Goal: Complete application form

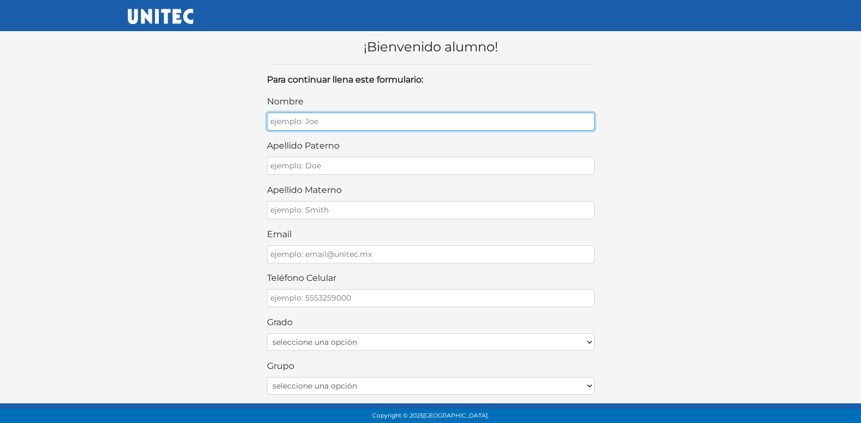
click at [355, 119] on input "nombre" at bounding box center [431, 122] width 328 height 18
type input "ALE"
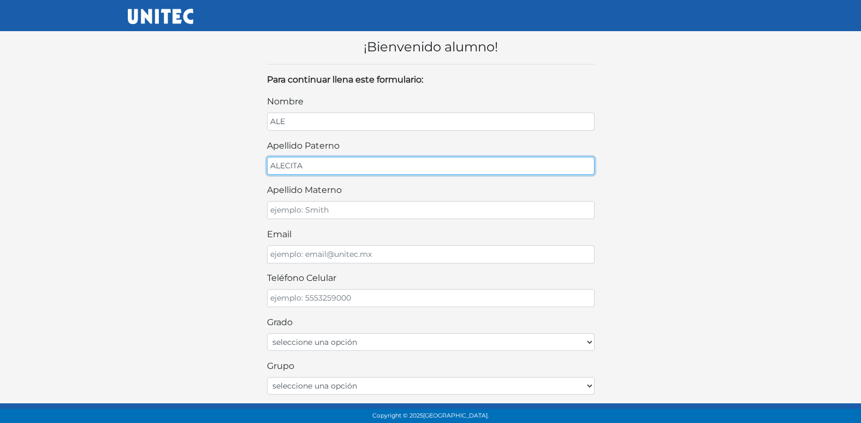
type input "ALECITA"
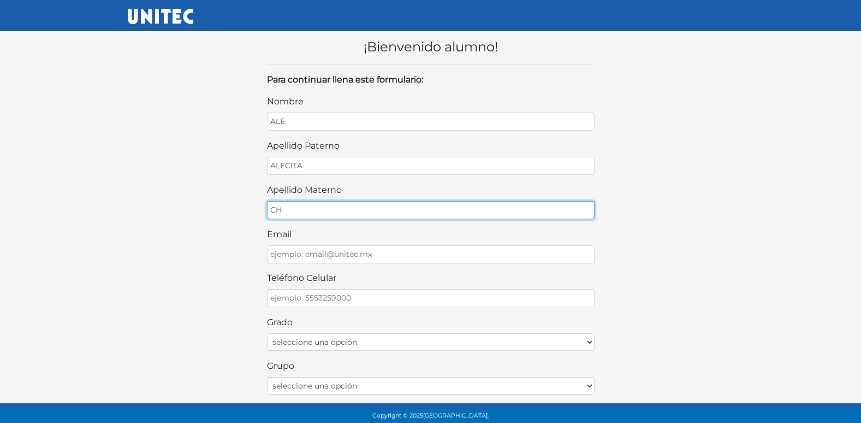
type input "C"
type input "ALEJANDRA"
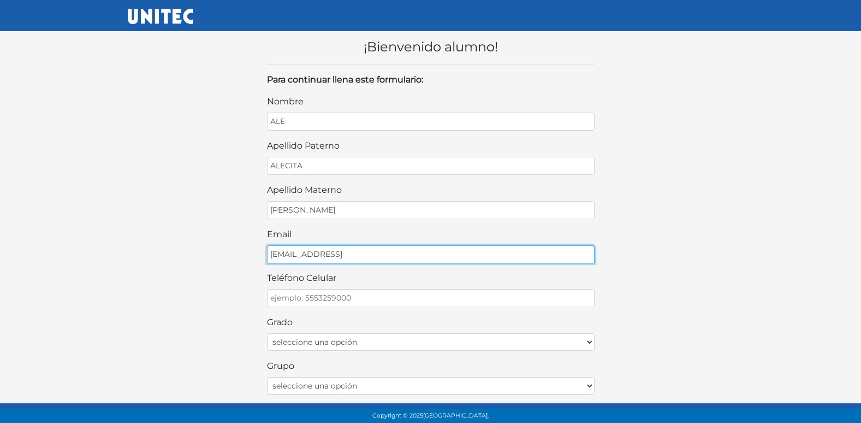
type input "ALE@GMAIL"
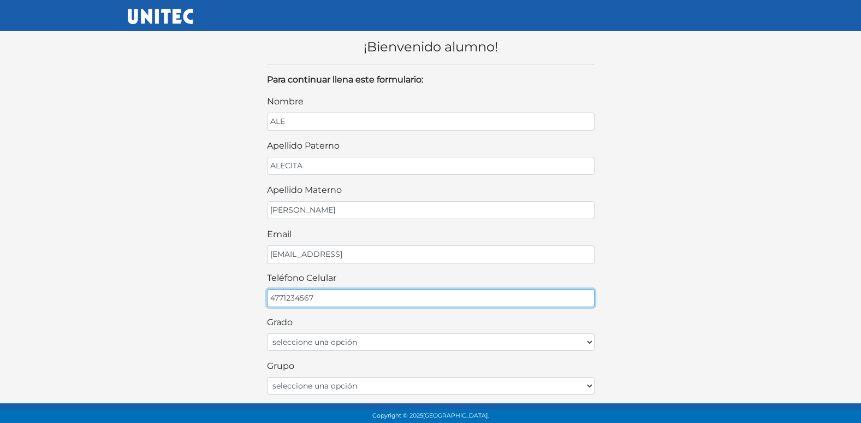
type input "4771234567"
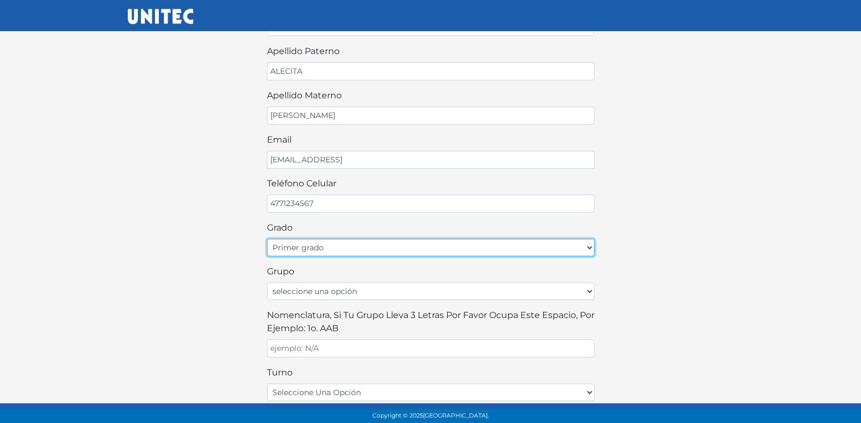
scroll to position [109, 0]
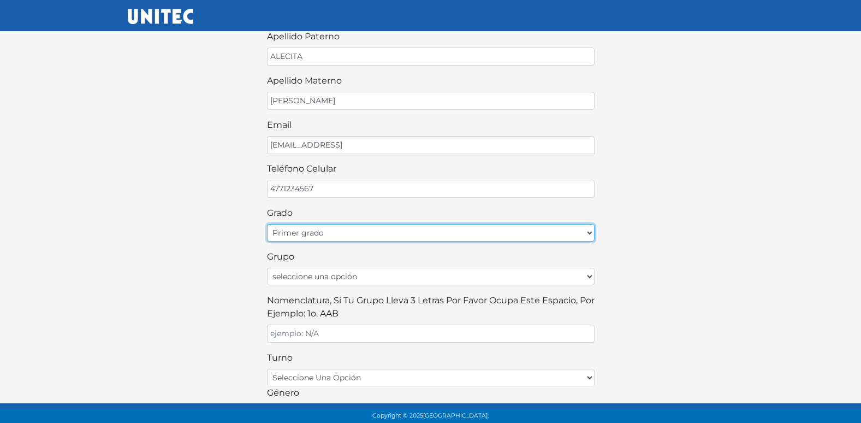
click at [316, 235] on select "seleccione una opción Primer grado Segundo grado Tercer grado Cuarto grado Quin…" at bounding box center [431, 232] width 328 height 17
select select "3ro"
click at [267, 224] on select "seleccione una opción Primer grado Segundo grado Tercer grado Cuarto grado Quin…" at bounding box center [431, 232] width 328 height 17
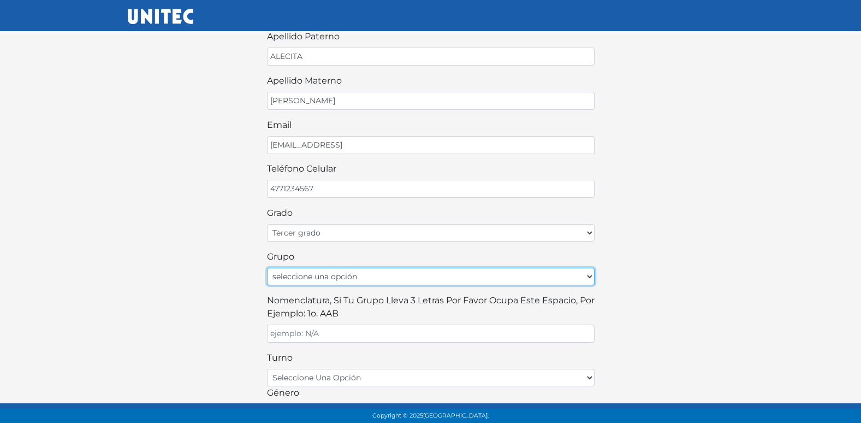
click at [322, 278] on select "seleccione una opción A B C D E F G H I J K L M N O P Q R S T U V W X Y Z" at bounding box center [431, 276] width 328 height 17
select select "A"
click at [267, 268] on select "seleccione una opción A B C D E F G H I J K L M N O P Q R S T U V W X Y Z" at bounding box center [431, 276] width 328 height 17
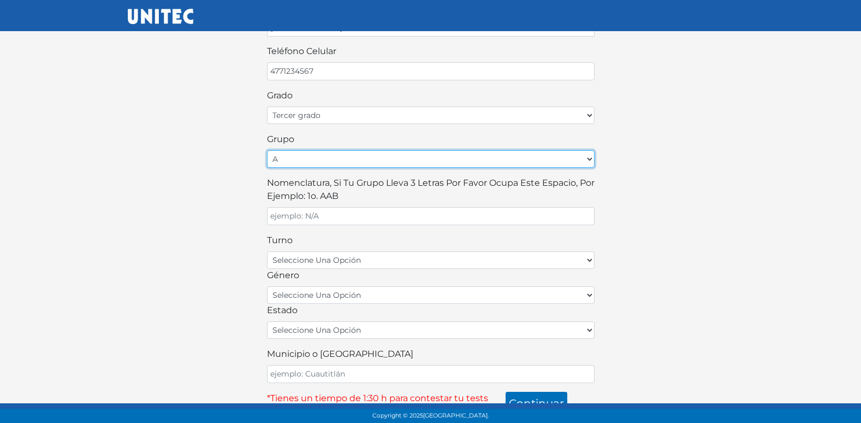
scroll to position [240, 0]
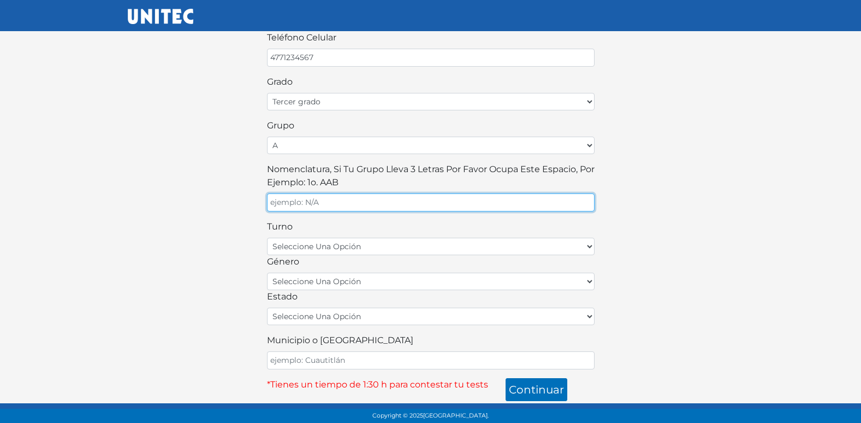
click at [302, 205] on input "Nomenclatura, si tu grupo lleva 3 letras por favor ocupa este espacio, por ejem…" at bounding box center [431, 202] width 328 height 18
type input "3A"
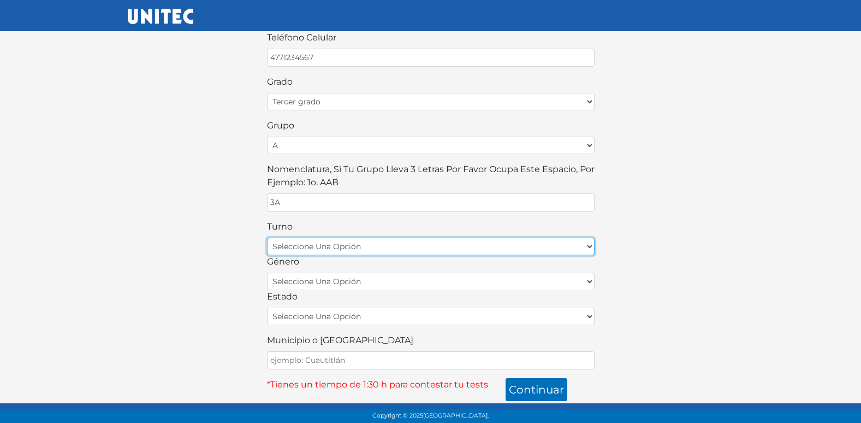
click at [322, 251] on select "seleccione una opción matutino vespertino" at bounding box center [431, 246] width 328 height 17
click at [267, 238] on select "seleccione una opción matutino vespertino" at bounding box center [431, 246] width 328 height 17
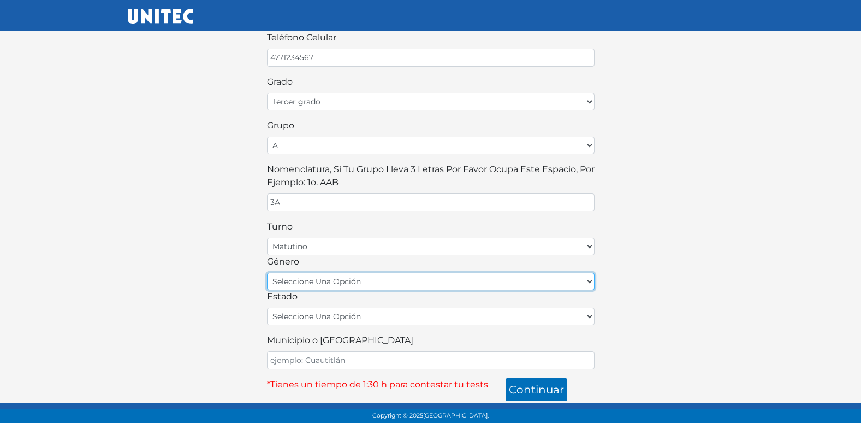
click at [310, 281] on select "seleccione una opción femenino masculino" at bounding box center [431, 281] width 328 height 17
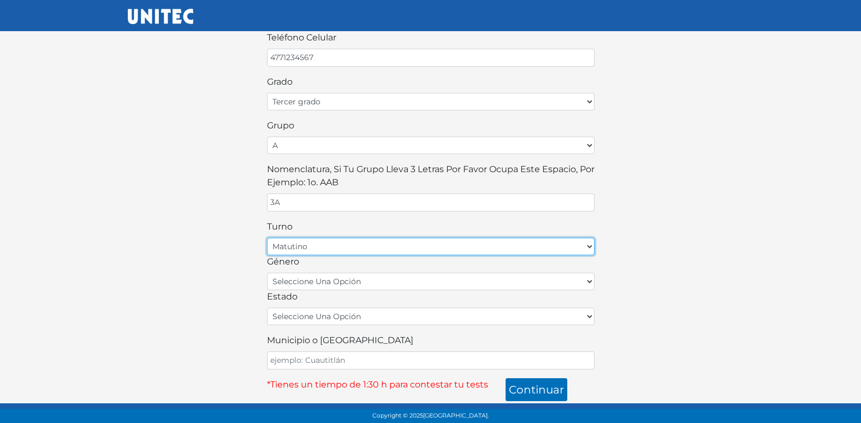
click at [312, 246] on select "seleccione una opción matutino vespertino" at bounding box center [431, 246] width 328 height 17
click at [267, 238] on select "seleccione una opción matutino vespertino" at bounding box center [431, 246] width 328 height 17
drag, startPoint x: 311, startPoint y: 249, endPoint x: 301, endPoint y: 250, distance: 10.4
click at [311, 249] on select "seleccione una opción matutino vespertino" at bounding box center [431, 246] width 328 height 17
click at [304, 245] on select "seleccione una opción matutino vespertino" at bounding box center [431, 246] width 328 height 17
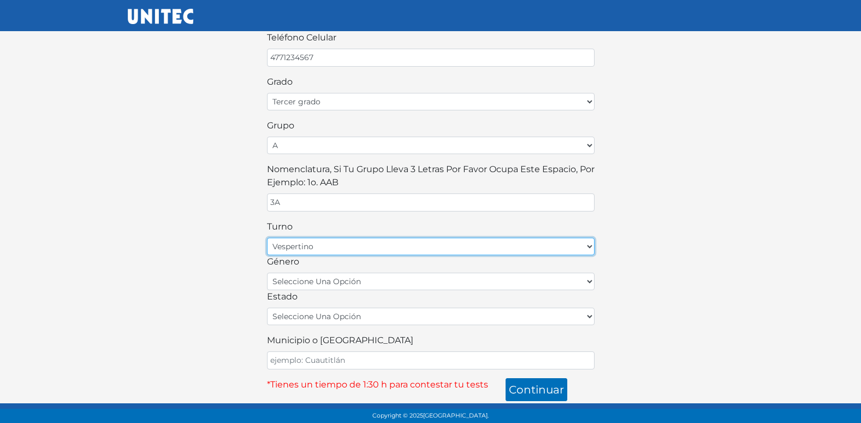
select select "matutino"
click at [267, 238] on select "seleccione una opción matutino vespertino" at bounding box center [431, 246] width 328 height 17
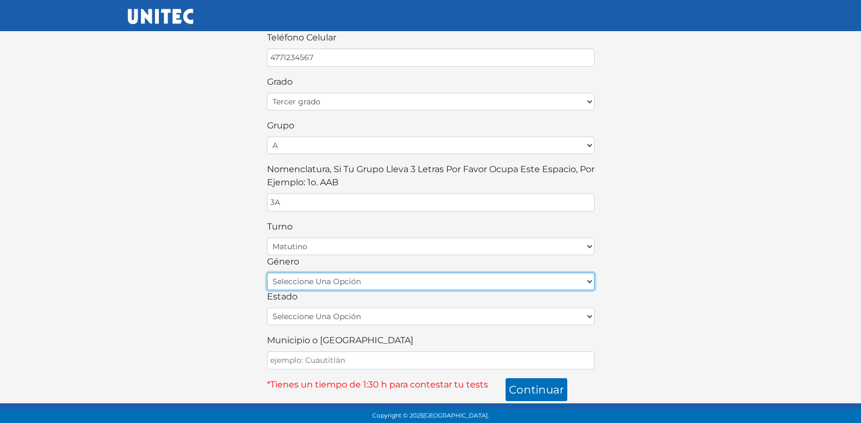
click at [322, 285] on select "seleccione una opción femenino masculino" at bounding box center [431, 281] width 328 height 17
select select "F"
click at [267, 273] on select "seleccione una opción femenino masculino" at bounding box center [431, 281] width 328 height 17
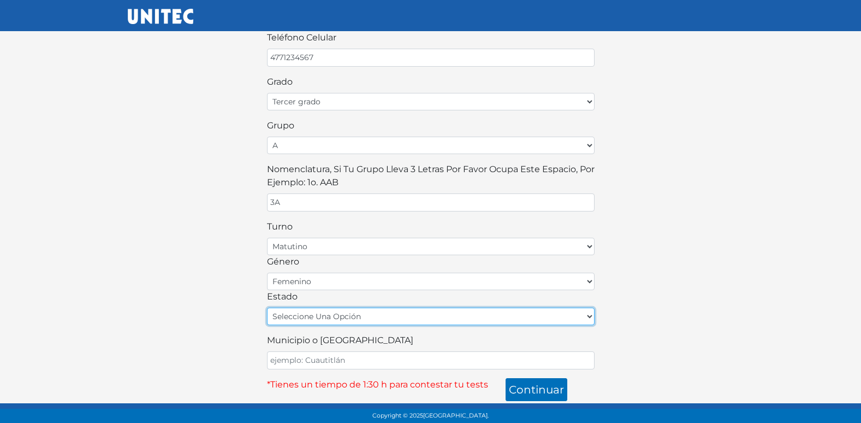
drag, startPoint x: 310, startPoint y: 315, endPoint x: 309, endPoint y: 322, distance: 7.2
click at [310, 315] on select "seleccione una opción Aguascalientes Baja California Baja California Sur Campec…" at bounding box center [431, 315] width 328 height 17
select select "GUA"
click at [267, 307] on select "seleccione una opción Aguascalientes Baja California Baja California Sur Campec…" at bounding box center [431, 315] width 328 height 17
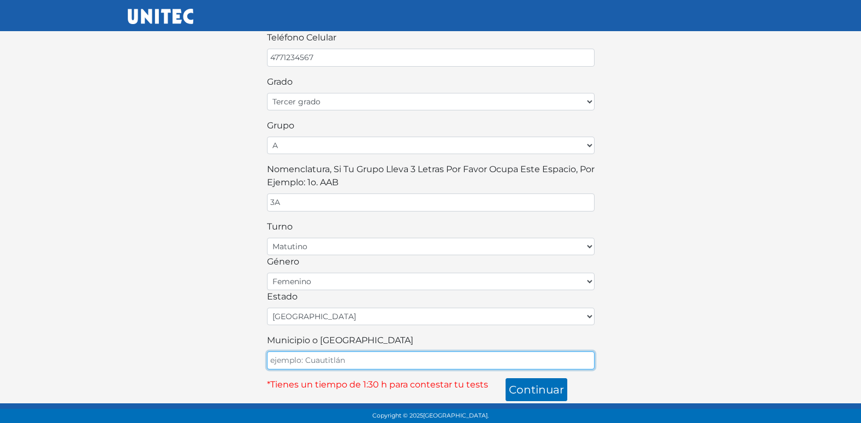
click at [316, 357] on input "Municipio o Alcaldía" at bounding box center [431, 360] width 328 height 18
type input "LEON"
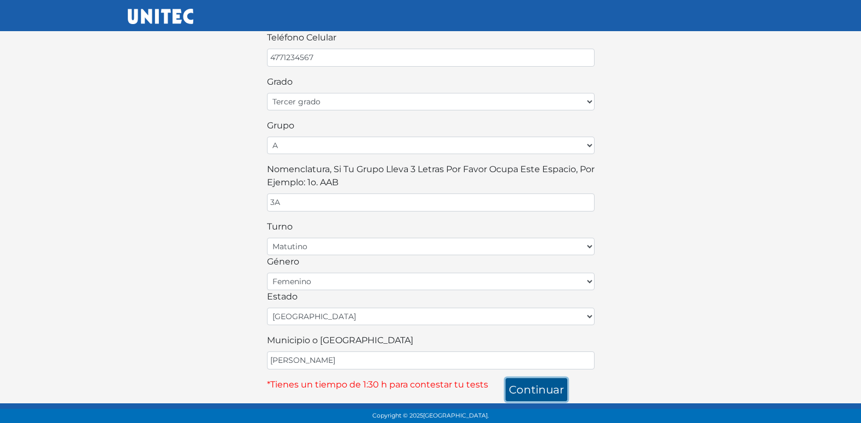
click at [547, 391] on button "continuar" at bounding box center [537, 389] width 62 height 23
click at [535, 390] on button "continuar" at bounding box center [537, 389] width 62 height 23
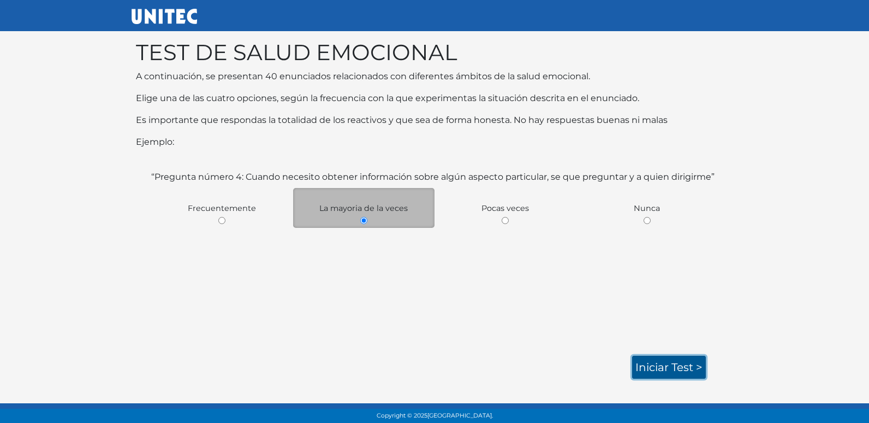
click at [669, 364] on link "Iniciar test >" at bounding box center [669, 367] width 74 height 23
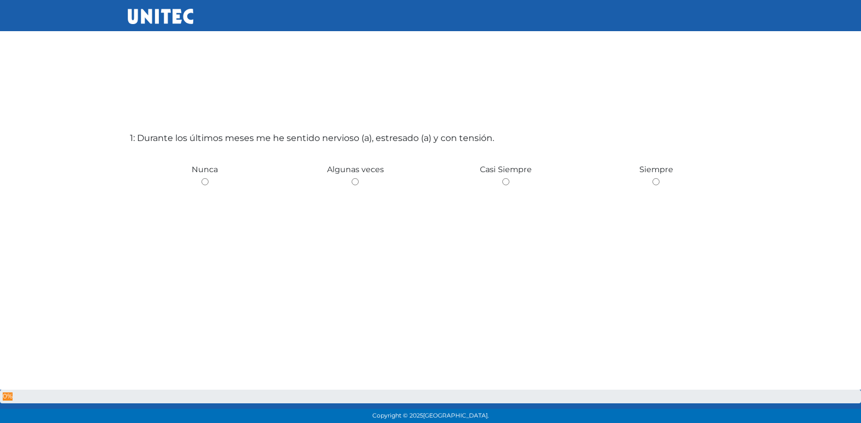
scroll to position [36, 0]
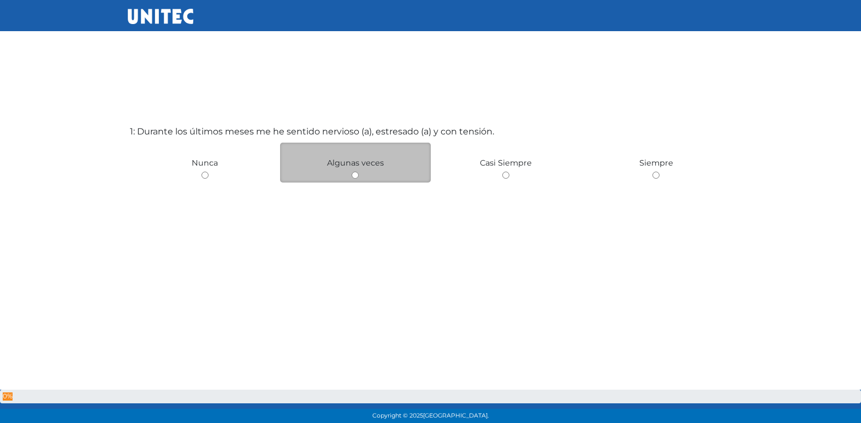
click at [365, 182] on div "Algunas veces" at bounding box center [355, 163] width 151 height 40
click at [352, 174] on input "radio" at bounding box center [355, 174] width 7 height 7
radio input "true"
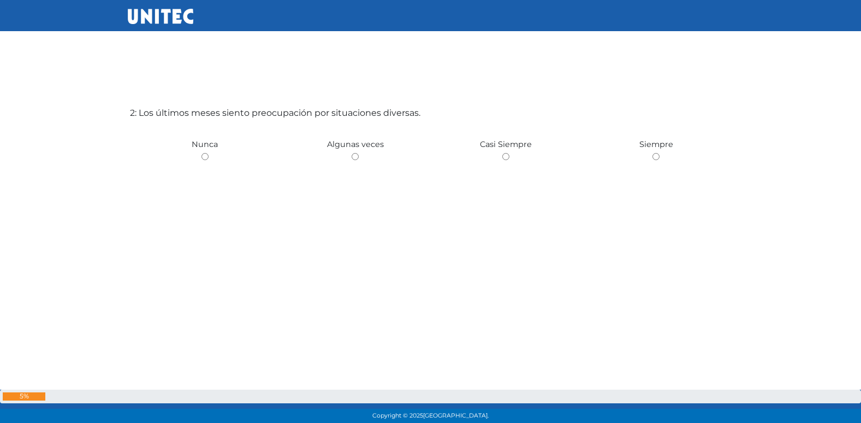
scroll to position [477, 0]
drag, startPoint x: 357, startPoint y: 151, endPoint x: 353, endPoint y: 176, distance: 25.4
click at [357, 150] on div "Algunas veces" at bounding box center [355, 143] width 151 height 40
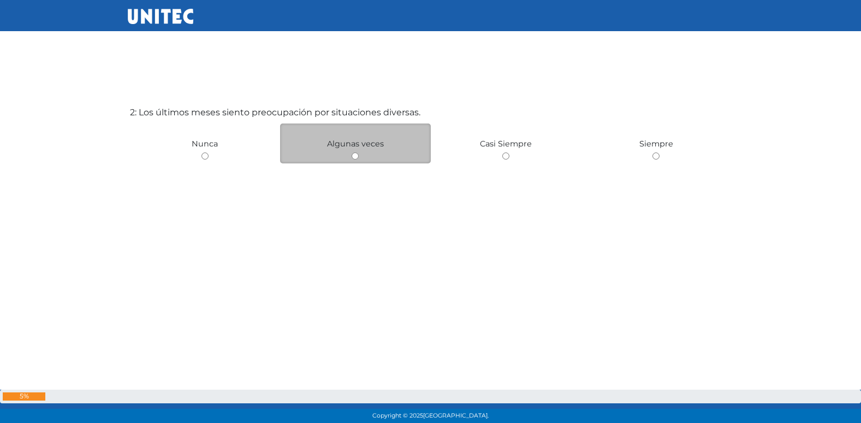
click at [352, 157] on input "radio" at bounding box center [355, 155] width 7 height 7
radio input "true"
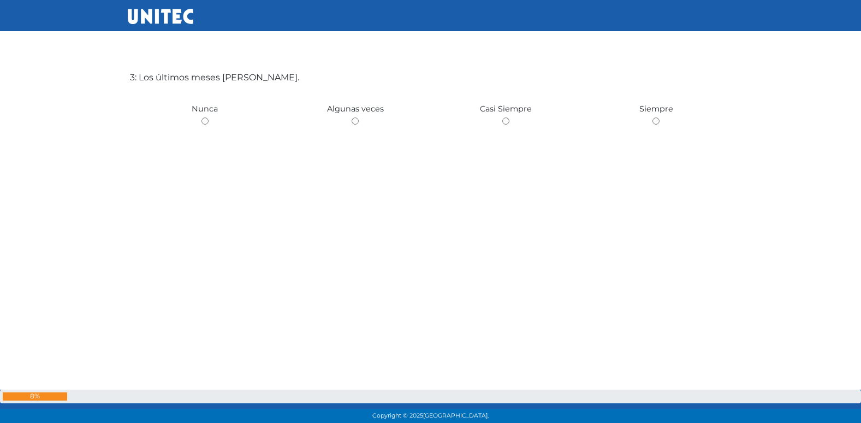
scroll to position [955, 0]
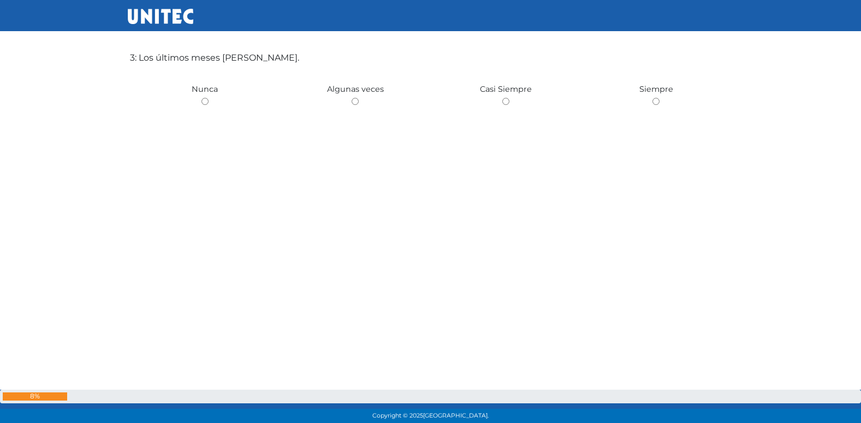
drag, startPoint x: 203, startPoint y: 104, endPoint x: 205, endPoint y: 122, distance: 18.2
click at [203, 102] on input "radio" at bounding box center [205, 101] width 7 height 7
radio input "true"
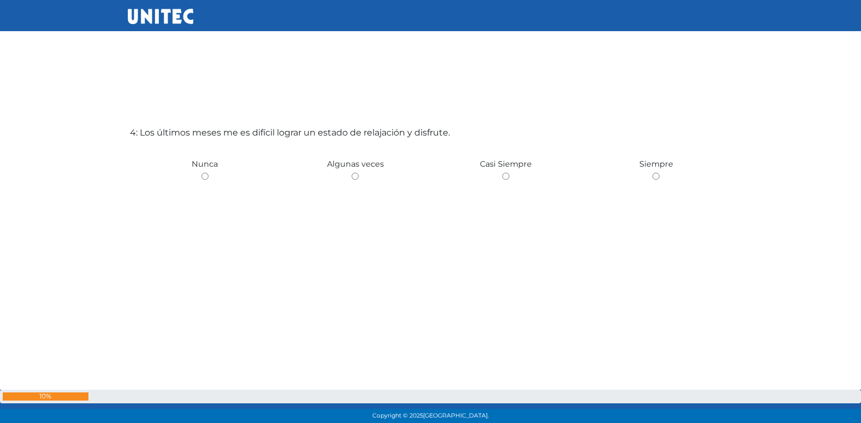
scroll to position [1323, 0]
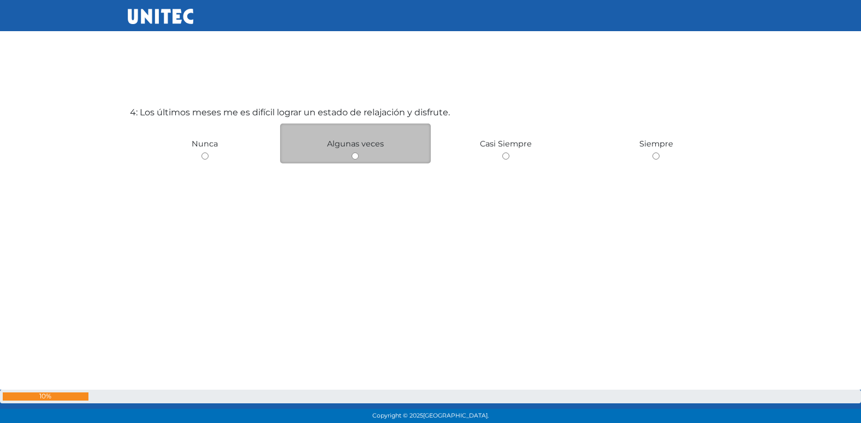
click at [352, 151] on div "Algunas veces" at bounding box center [355, 143] width 151 height 40
click at [354, 155] on input "radio" at bounding box center [355, 155] width 7 height 7
radio input "true"
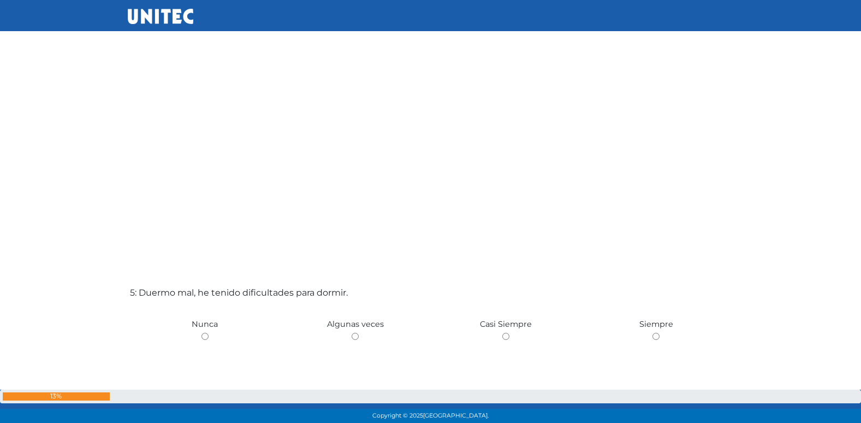
scroll to position [1580, 0]
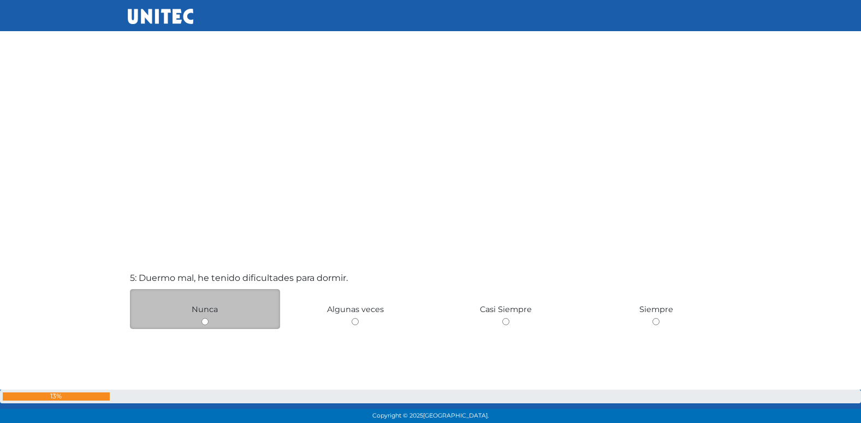
click at [209, 325] on div "Nunca" at bounding box center [205, 309] width 151 height 40
click at [202, 318] on input "radio" at bounding box center [205, 321] width 7 height 7
radio input "true"
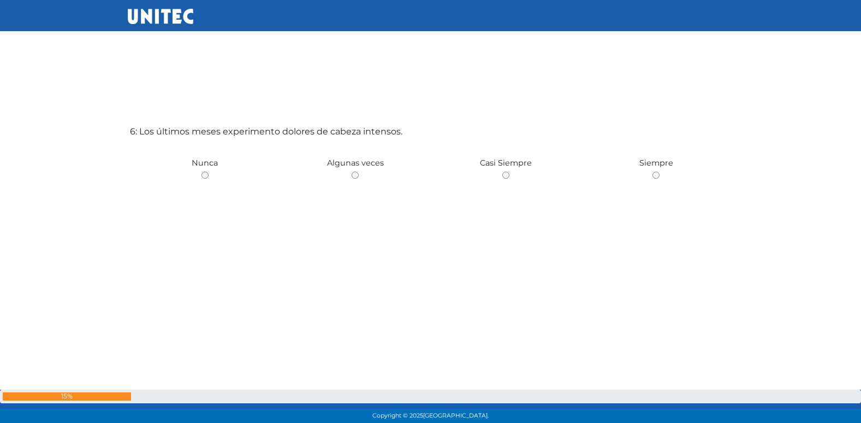
scroll to position [2168, 0]
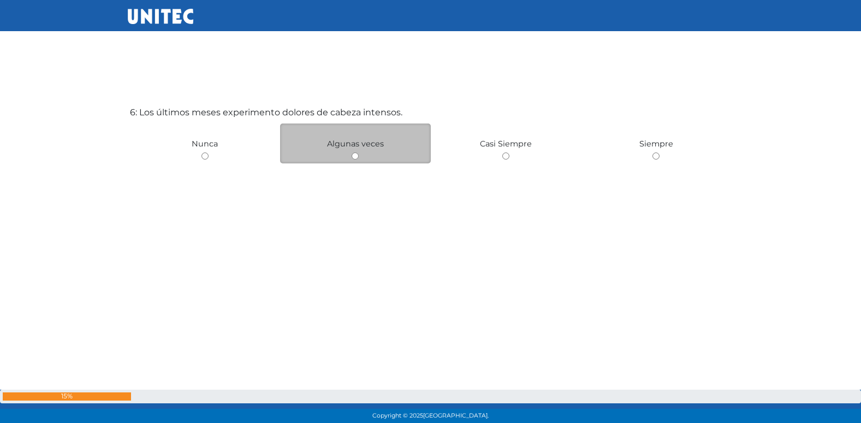
click at [354, 157] on input "radio" at bounding box center [355, 155] width 7 height 7
radio input "true"
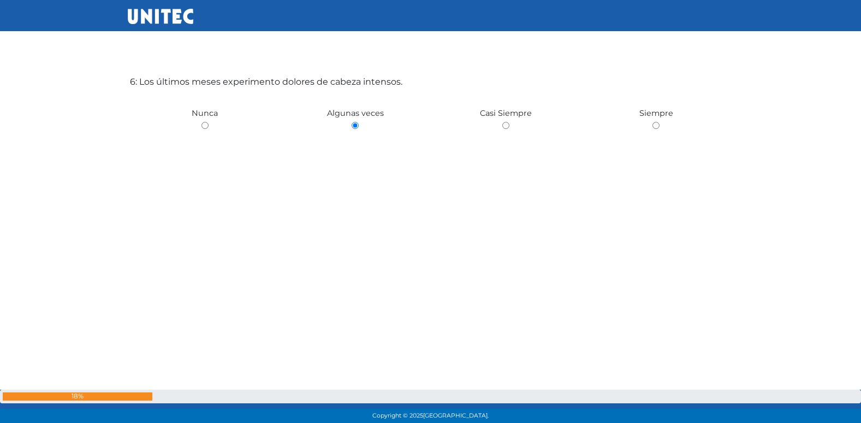
scroll to position [2206, 0]
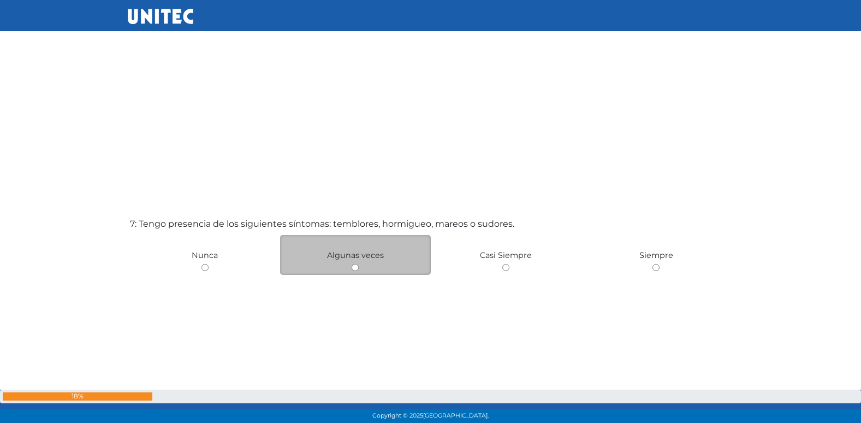
click at [354, 267] on input "radio" at bounding box center [355, 267] width 7 height 7
radio input "true"
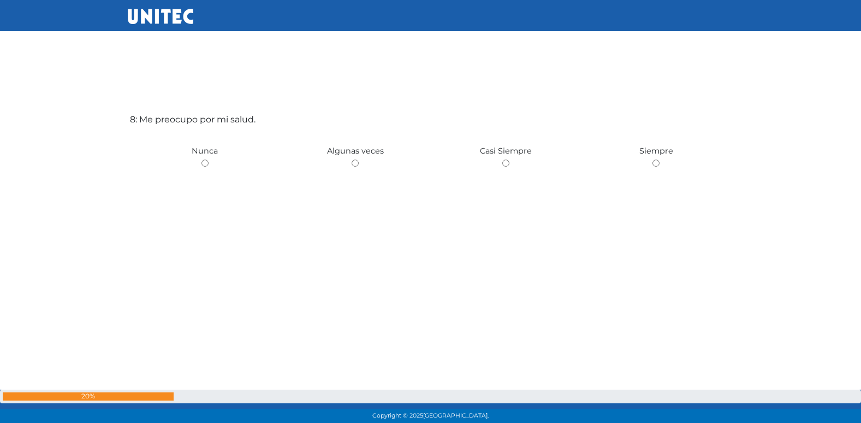
scroll to position [3014, 0]
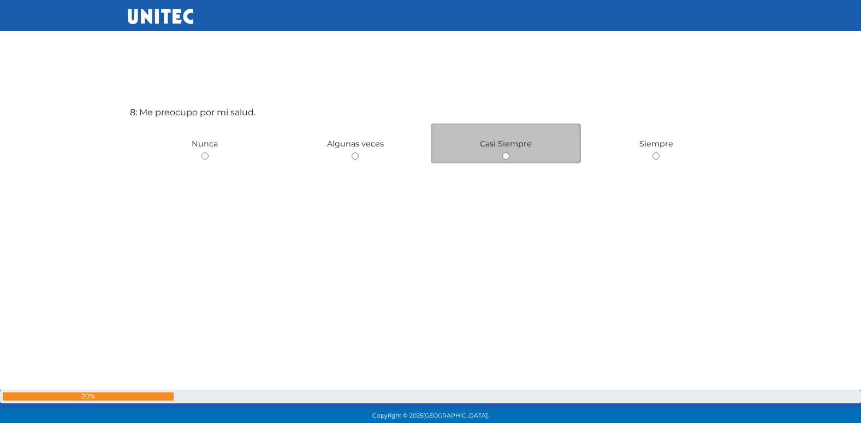
drag, startPoint x: 502, startPoint y: 156, endPoint x: 493, endPoint y: 159, distance: 10.0
click at [502, 155] on input "radio" at bounding box center [505, 155] width 7 height 7
radio input "true"
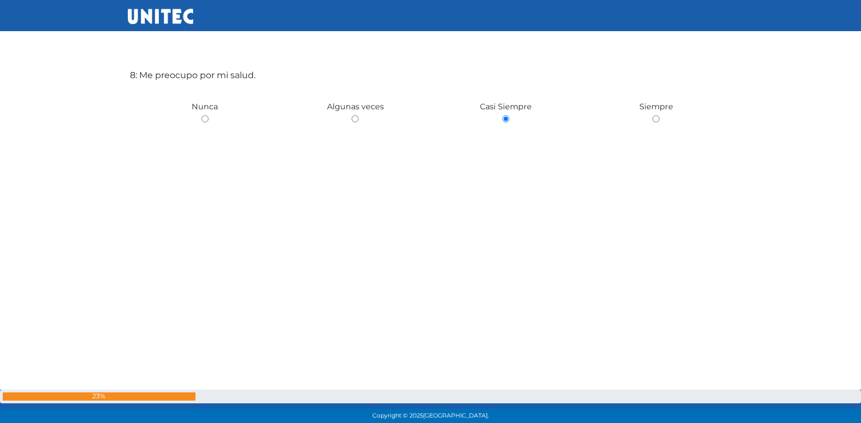
scroll to position [3052, 0]
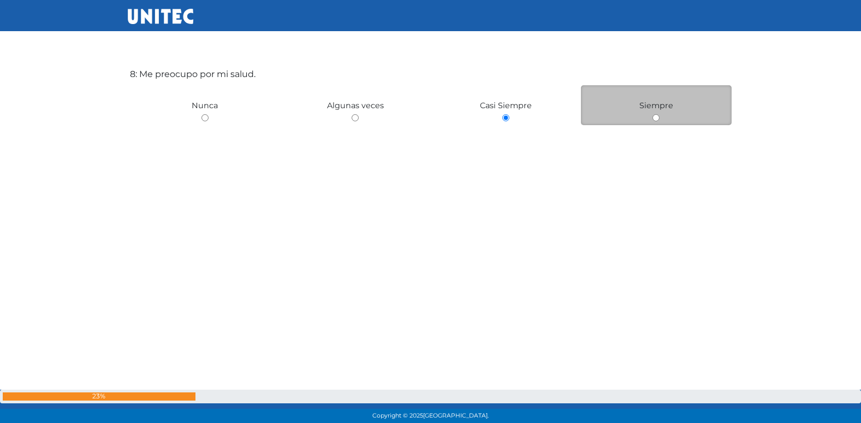
click at [658, 116] on input "radio" at bounding box center [656, 117] width 7 height 7
radio input "true"
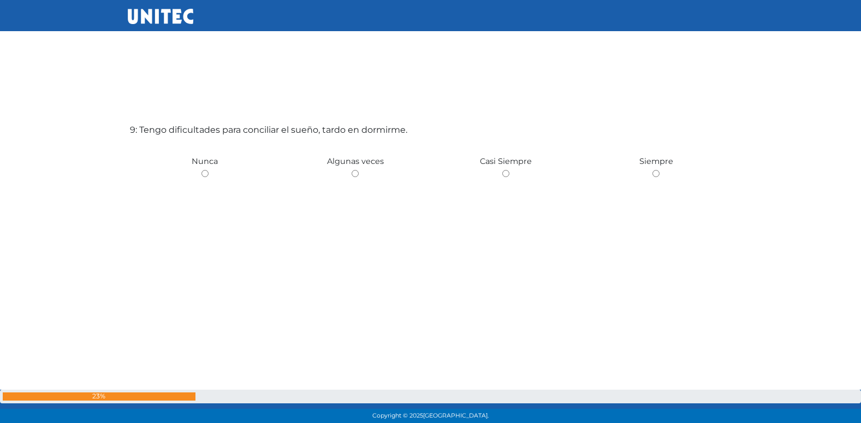
scroll to position [3382, 0]
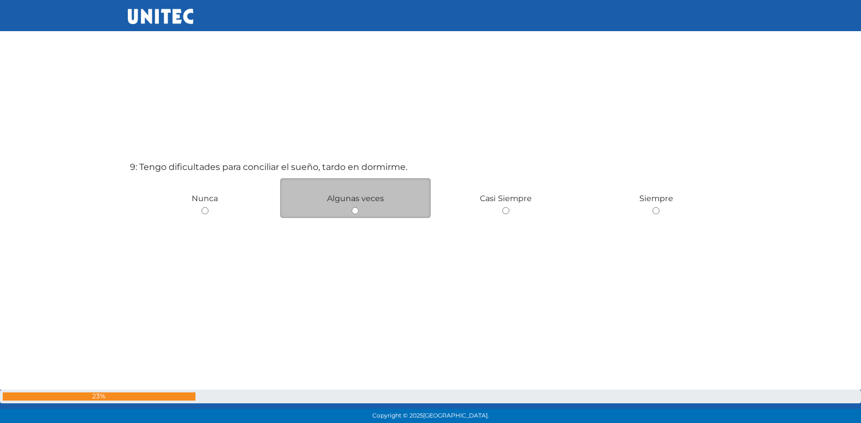
click at [348, 211] on div "Algunas veces" at bounding box center [355, 198] width 151 height 40
click at [356, 209] on input "radio" at bounding box center [355, 210] width 7 height 7
radio input "true"
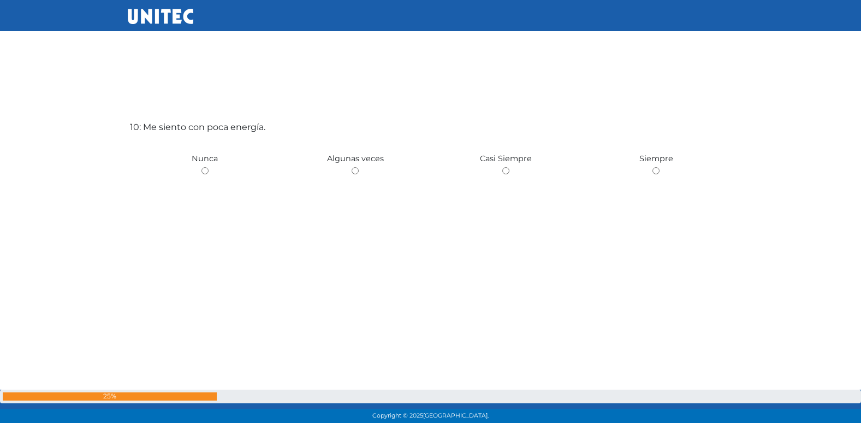
scroll to position [3859, 0]
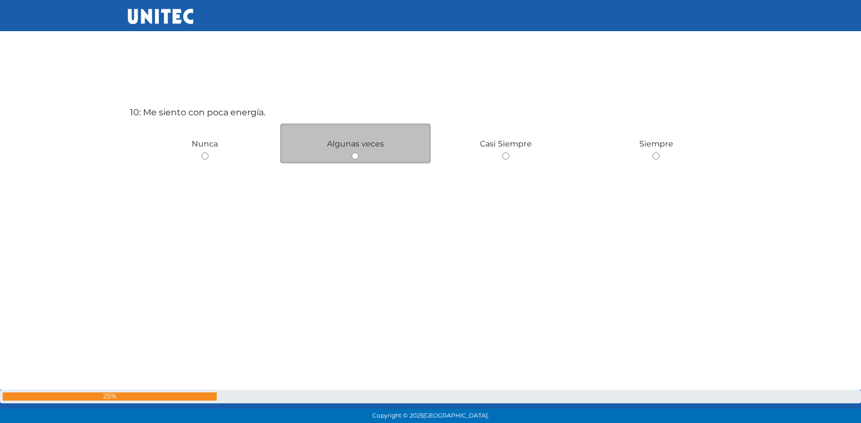
click at [358, 151] on div "Algunas veces" at bounding box center [355, 143] width 151 height 40
click at [356, 158] on input "radio" at bounding box center [355, 155] width 7 height 7
radio input "true"
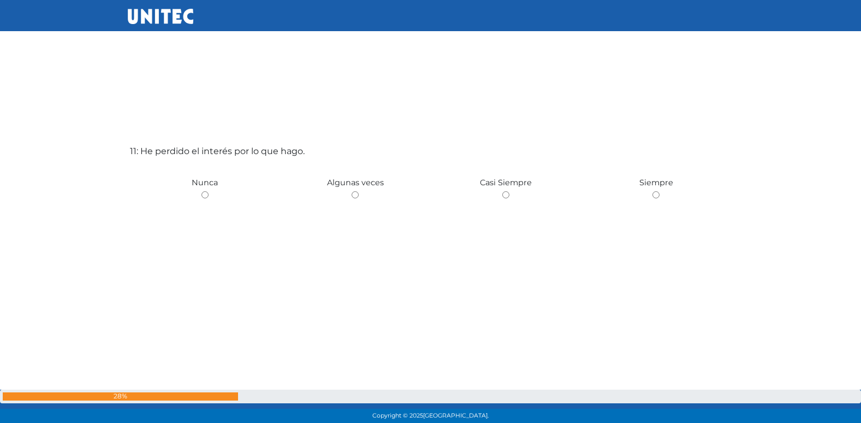
scroll to position [4282, 0]
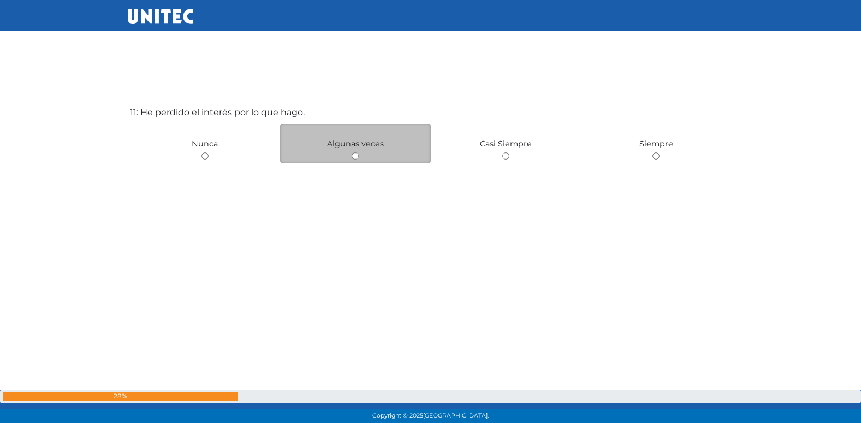
click at [354, 152] on input "radio" at bounding box center [355, 155] width 7 height 7
radio input "true"
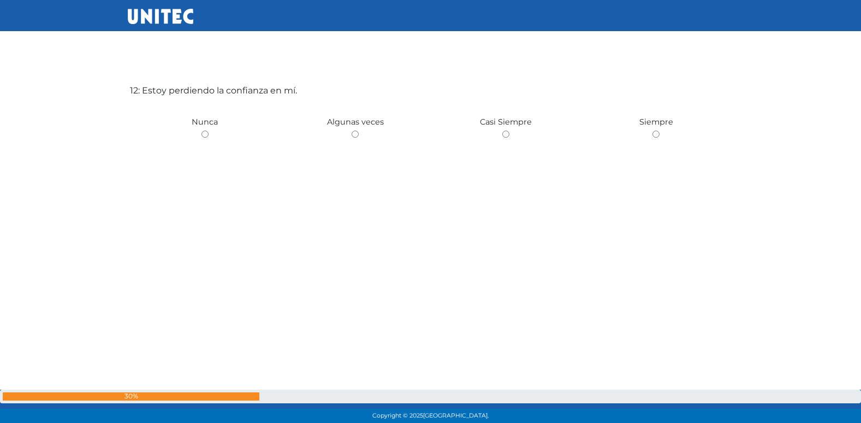
scroll to position [4731, 0]
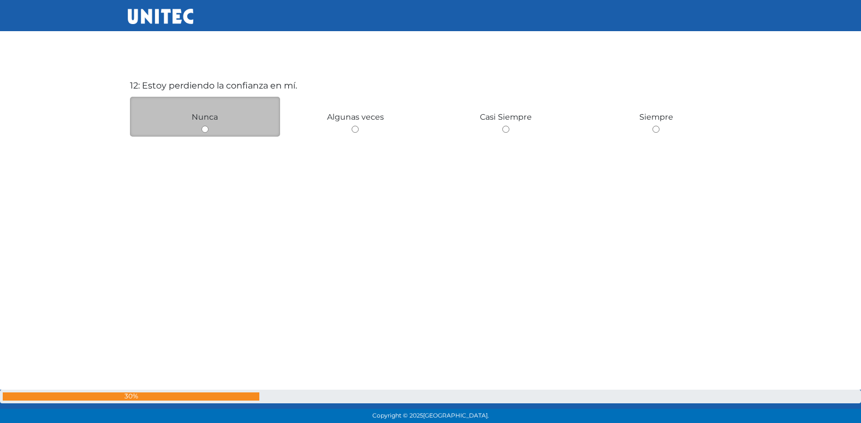
click at [205, 130] on input "radio" at bounding box center [205, 129] width 7 height 7
radio input "true"
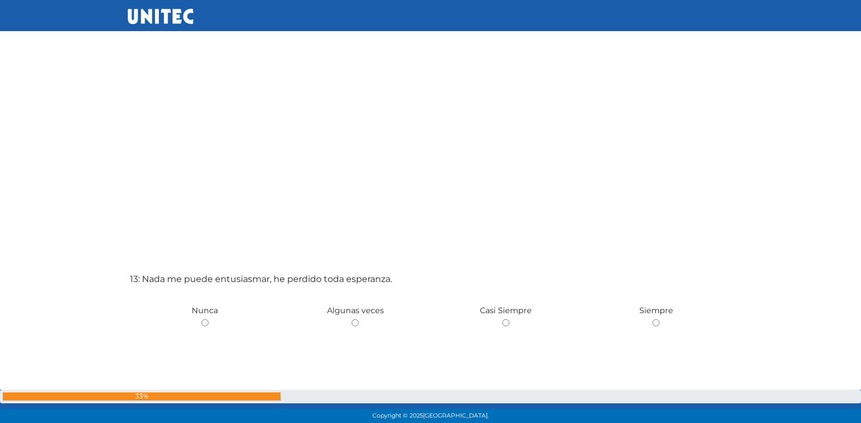
scroll to position [4980, 0]
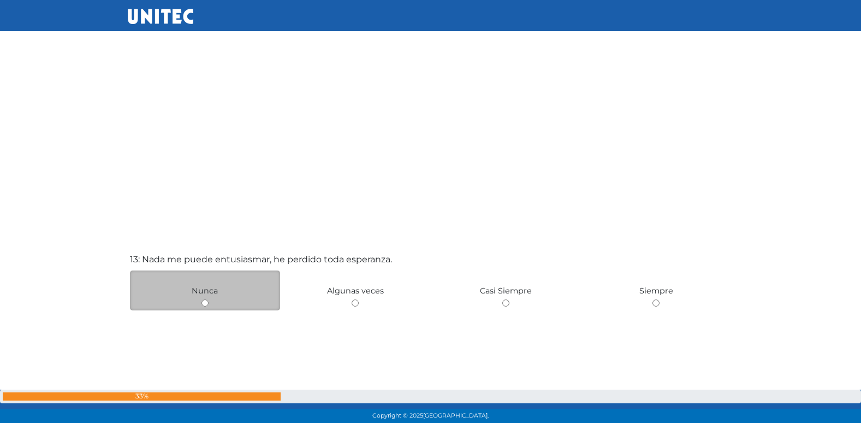
click at [204, 300] on input "radio" at bounding box center [205, 302] width 7 height 7
radio input "true"
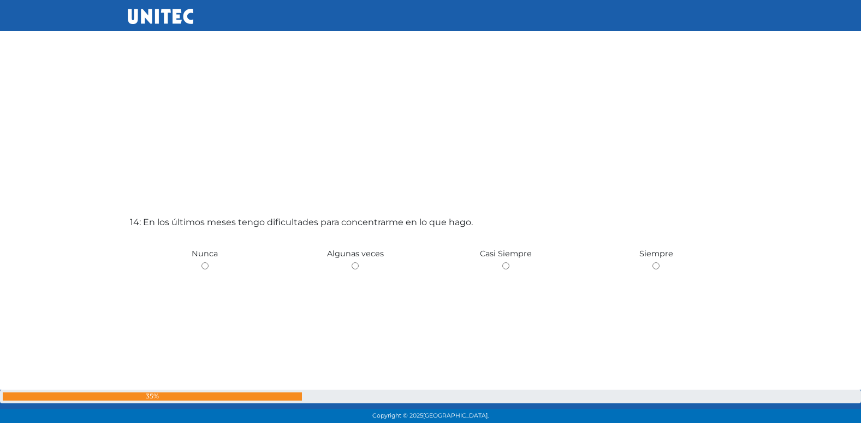
scroll to position [5441, 0]
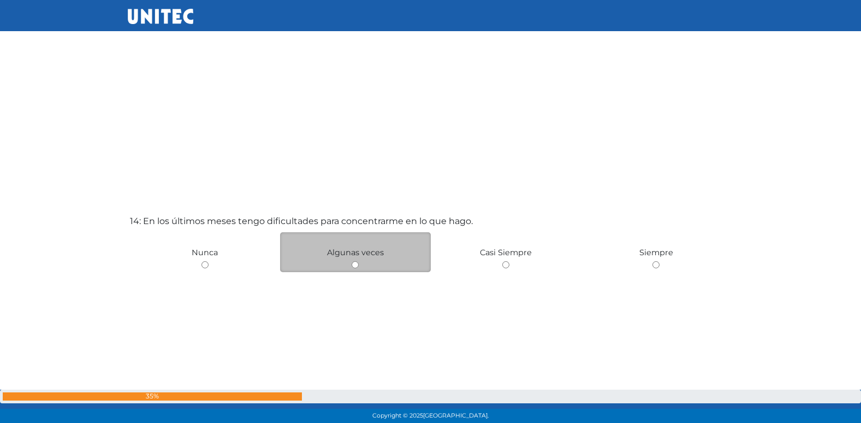
drag, startPoint x: 354, startPoint y: 263, endPoint x: 344, endPoint y: 265, distance: 10.0
click at [354, 263] on input "radio" at bounding box center [355, 264] width 7 height 7
radio input "true"
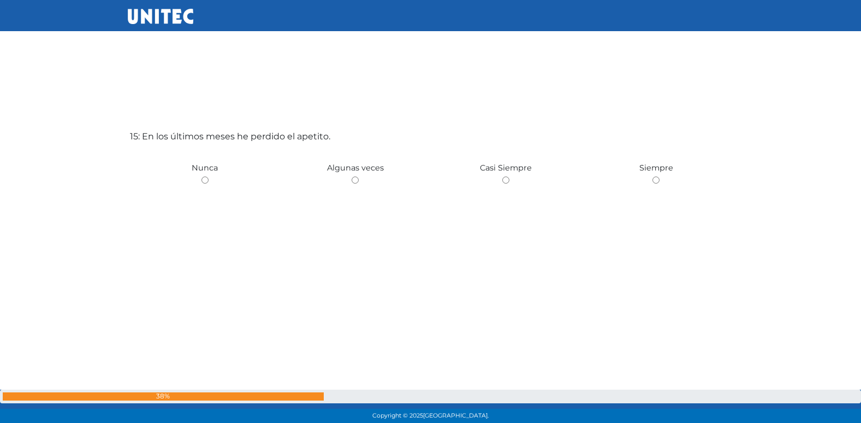
scroll to position [5973, 0]
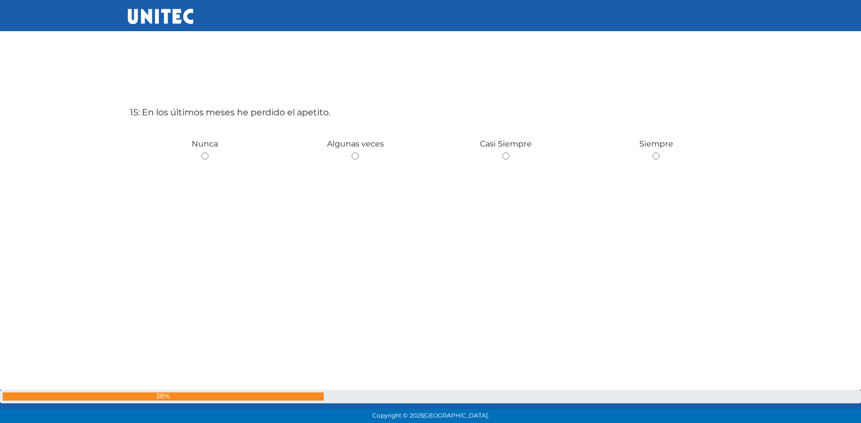
drag, startPoint x: 206, startPoint y: 155, endPoint x: 204, endPoint y: 174, distance: 19.8
click at [206, 154] on input "radio" at bounding box center [205, 155] width 7 height 7
radio input "true"
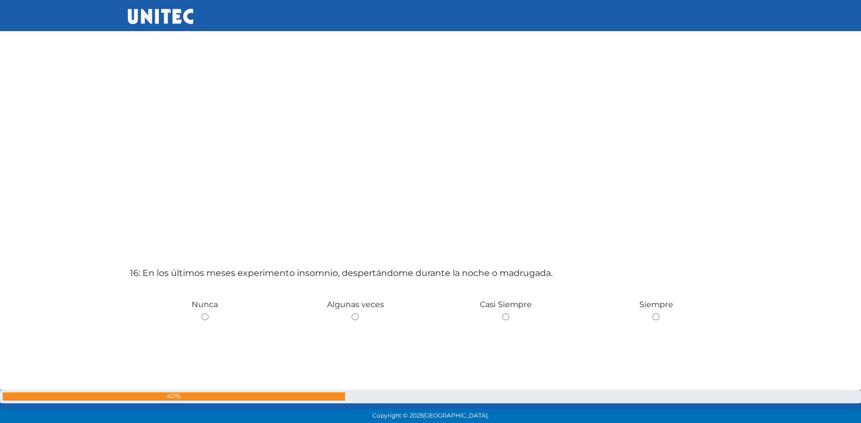
scroll to position [6329, 0]
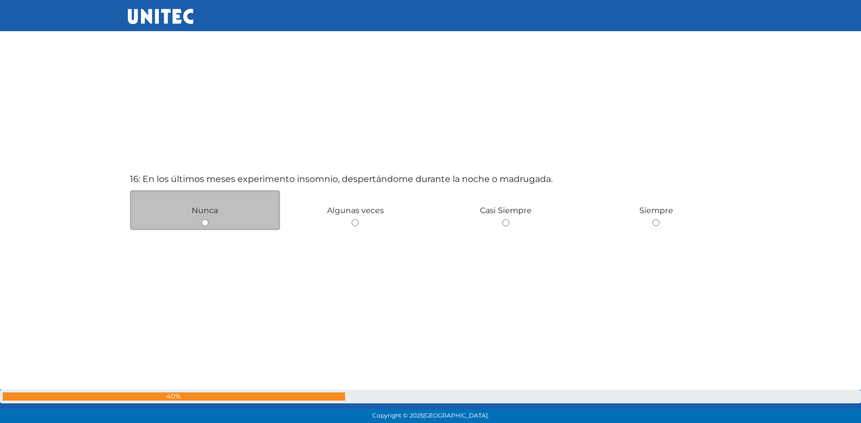
click at [200, 223] on div "Nunca" at bounding box center [205, 210] width 151 height 40
click at [206, 223] on input "radio" at bounding box center [205, 222] width 7 height 7
radio input "true"
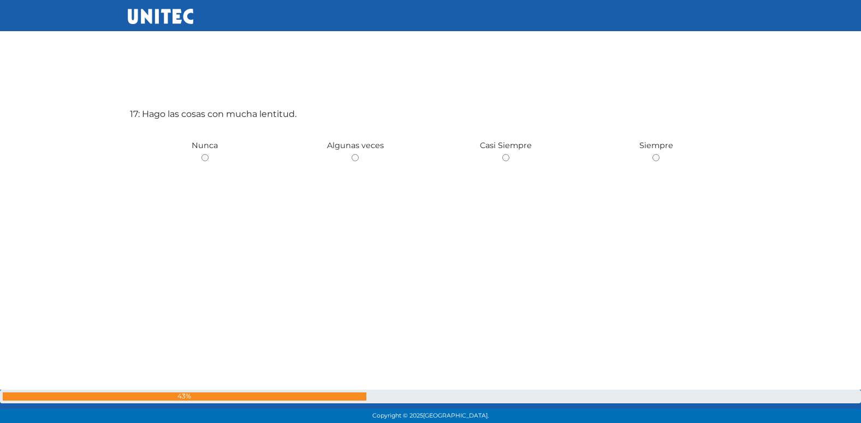
scroll to position [6818, 0]
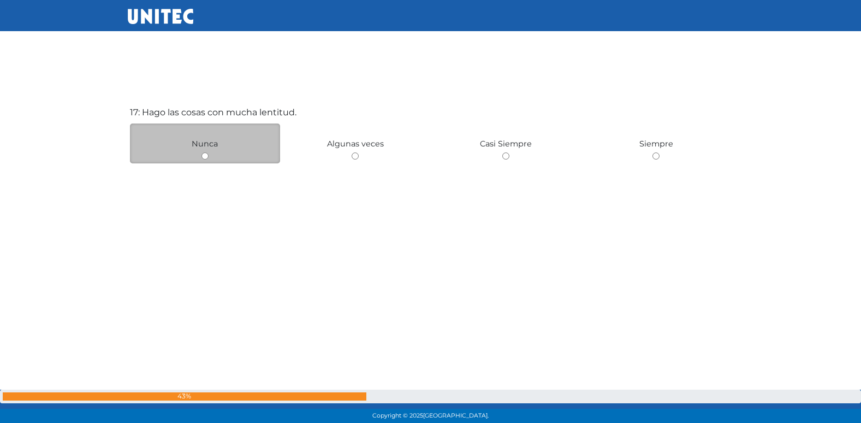
drag, startPoint x: 204, startPoint y: 156, endPoint x: 200, endPoint y: 161, distance: 6.2
click at [204, 156] on input "radio" at bounding box center [205, 155] width 7 height 7
radio input "true"
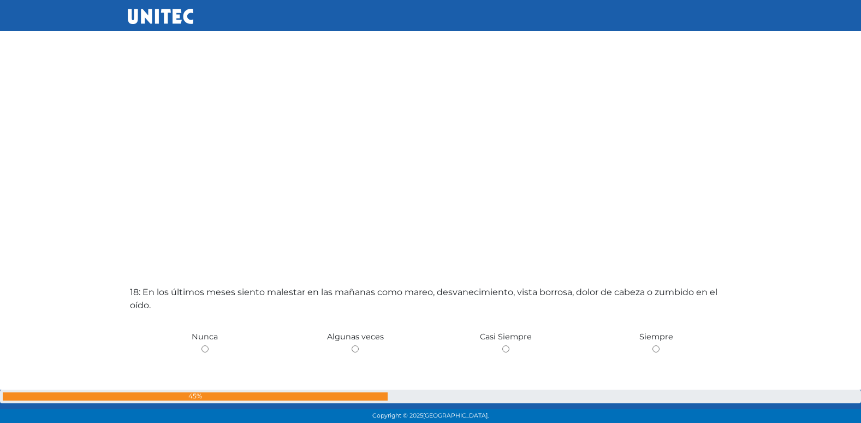
scroll to position [7130, 0]
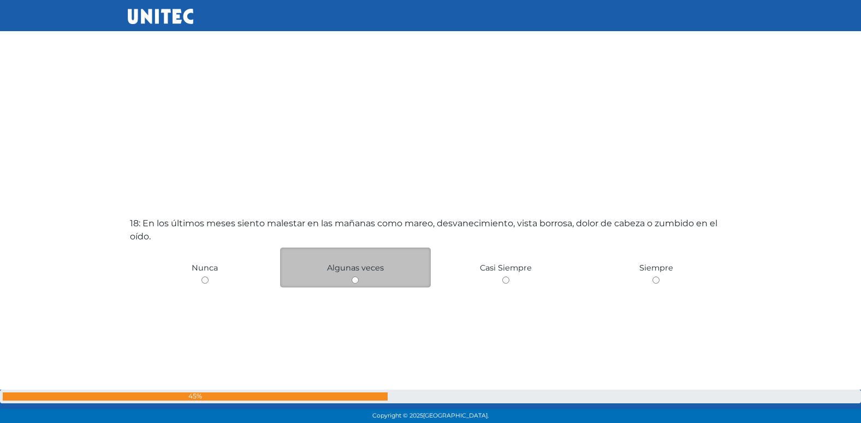
click at [355, 279] on input "radio" at bounding box center [355, 279] width 7 height 7
radio input "true"
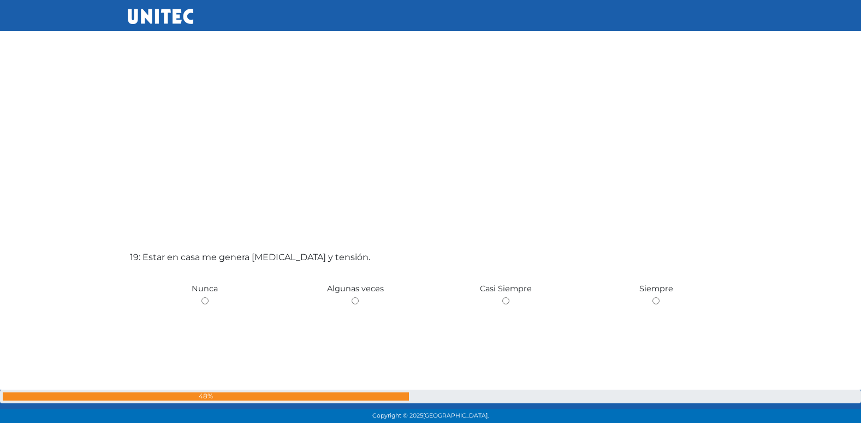
scroll to position [7551, 0]
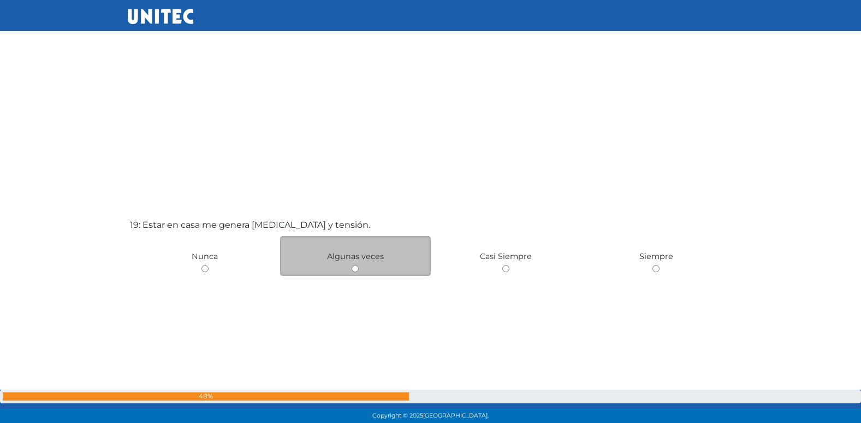
click at [357, 267] on input "radio" at bounding box center [355, 268] width 7 height 7
radio input "true"
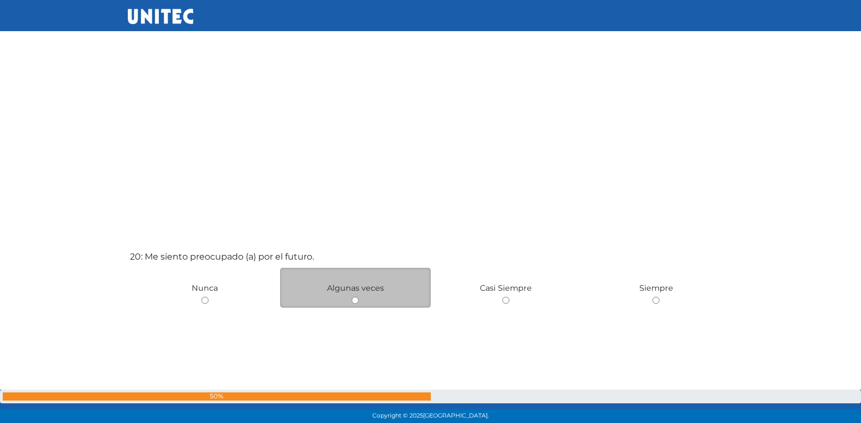
click at [352, 299] on input "radio" at bounding box center [355, 300] width 7 height 7
radio input "true"
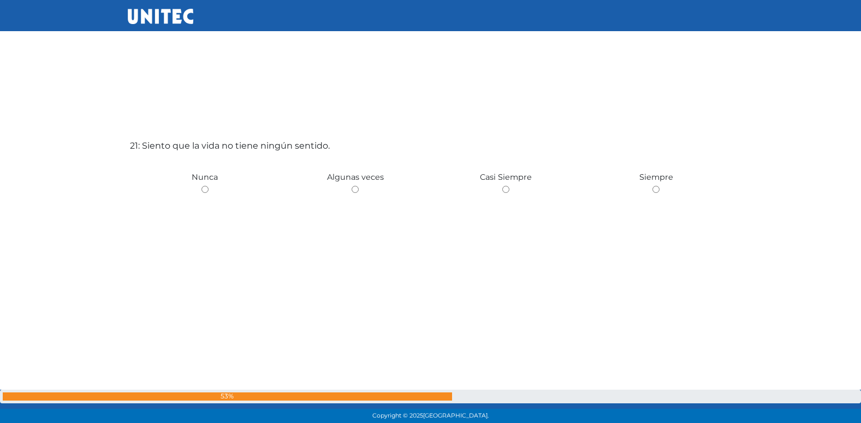
scroll to position [8509, 0]
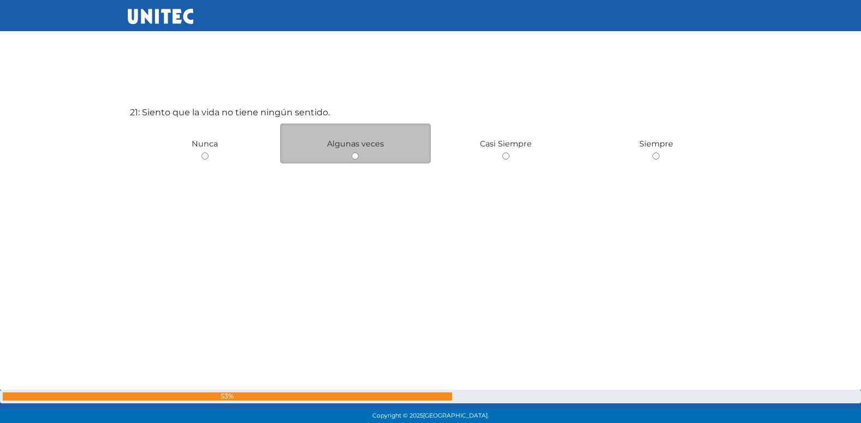
click at [357, 151] on div "Algunas veces" at bounding box center [355, 143] width 151 height 40
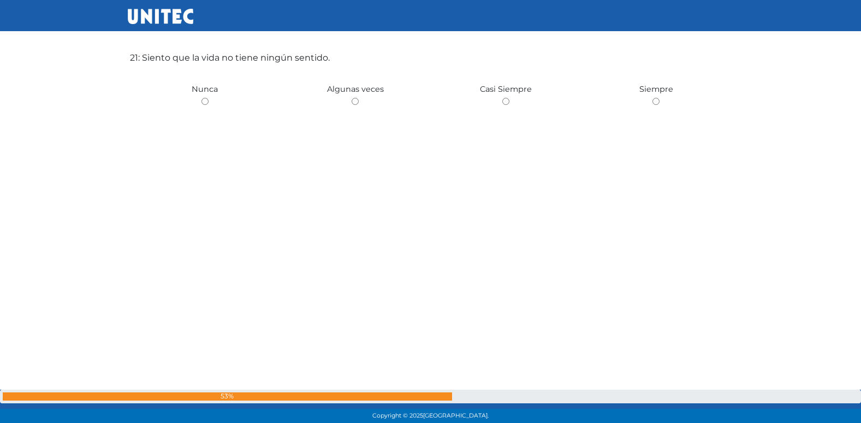
drag, startPoint x: 357, startPoint y: 100, endPoint x: 356, endPoint y: 107, distance: 6.8
click at [357, 100] on input "radio" at bounding box center [355, 101] width 7 height 7
radio input "true"
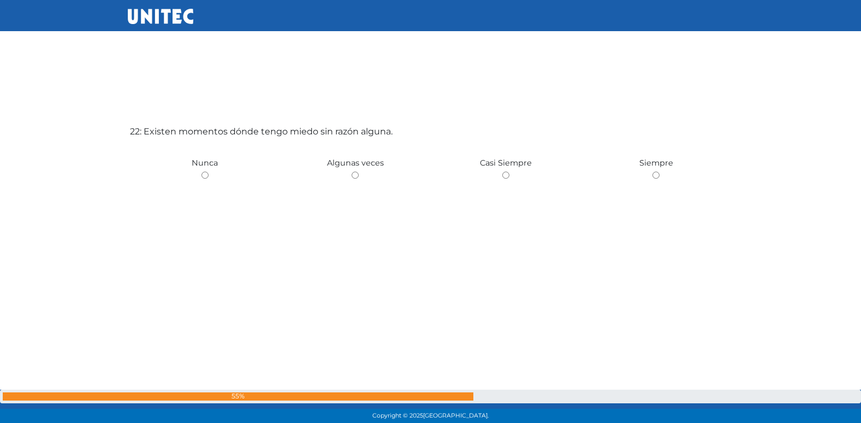
scroll to position [8932, 0]
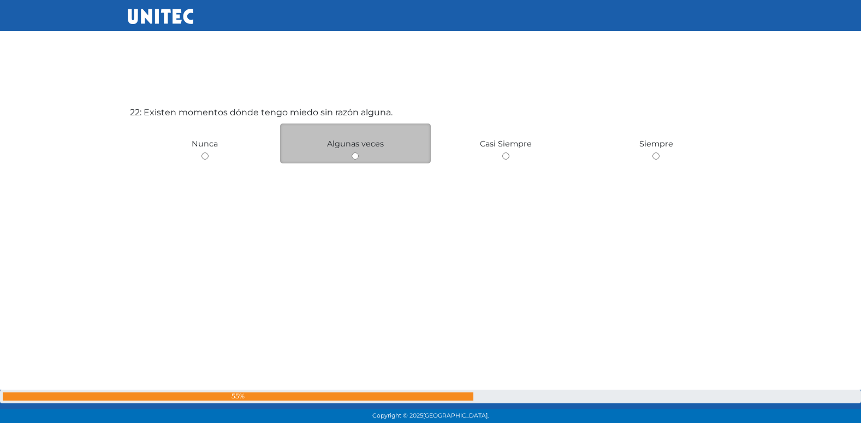
click at [352, 151] on div "Algunas veces" at bounding box center [355, 143] width 151 height 40
click at [354, 157] on input "radio" at bounding box center [355, 155] width 7 height 7
radio input "true"
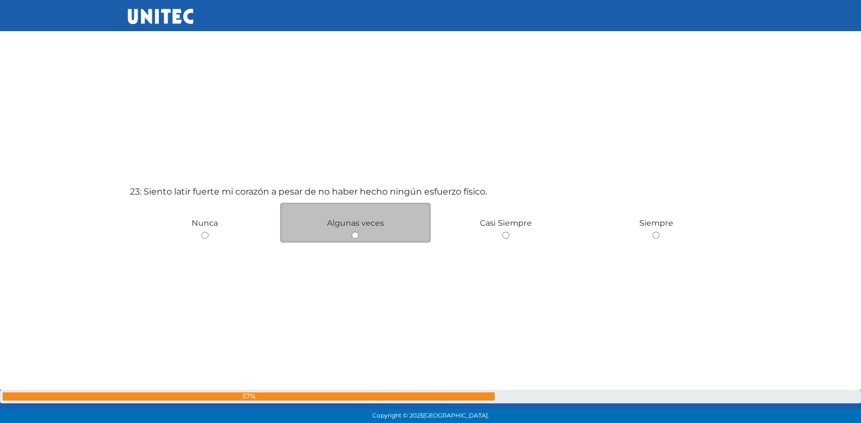
scroll to position [9283, 0]
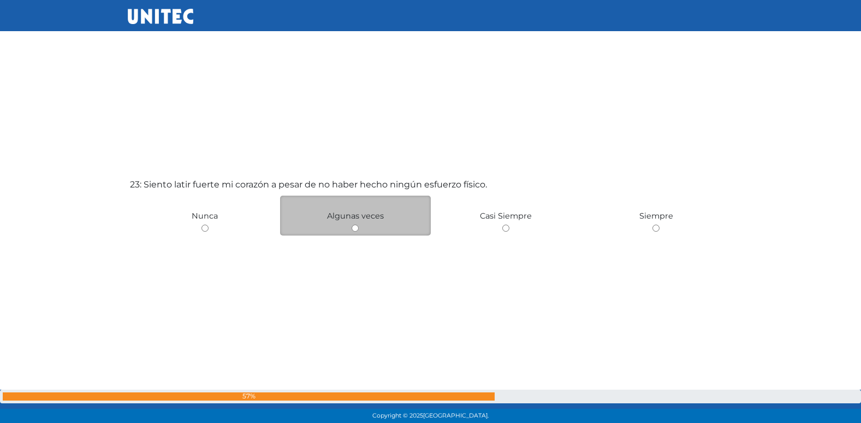
click at [353, 228] on input "radio" at bounding box center [355, 227] width 7 height 7
radio input "true"
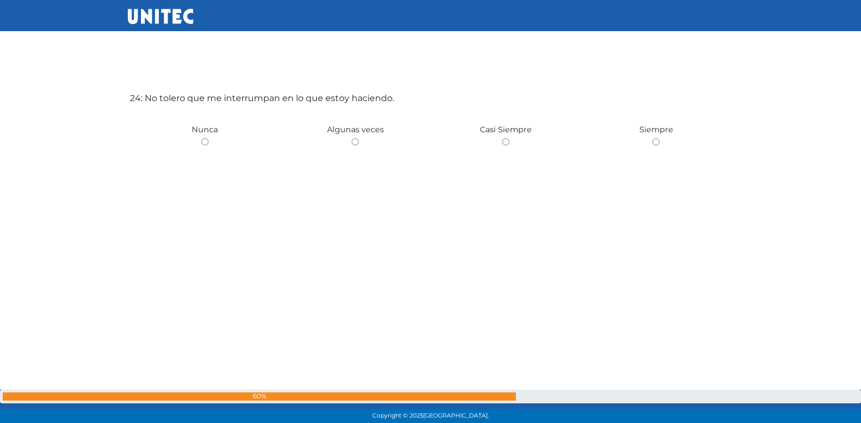
scroll to position [9832, 0]
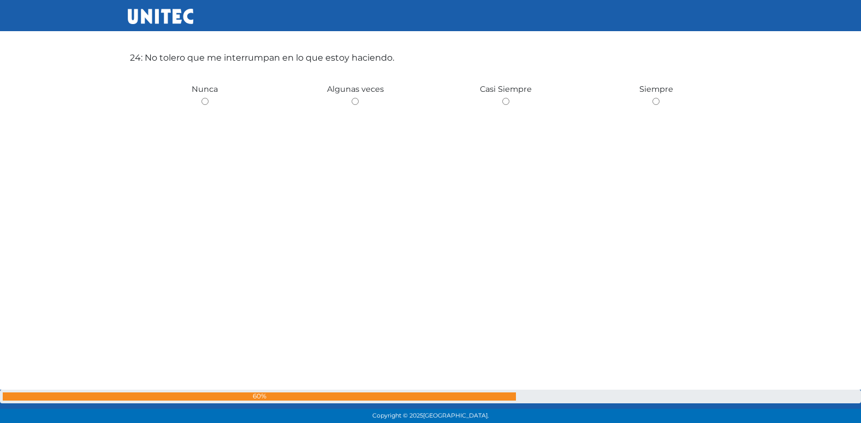
click at [355, 101] on input "radio" at bounding box center [355, 101] width 7 height 7
radio input "true"
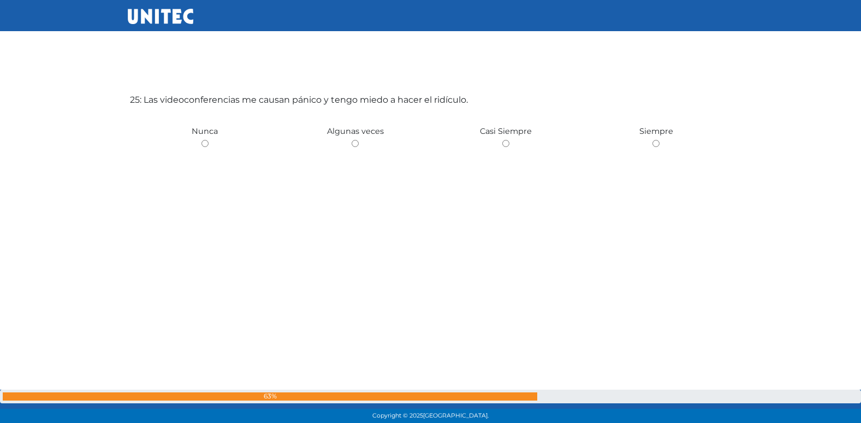
scroll to position [10238, 0]
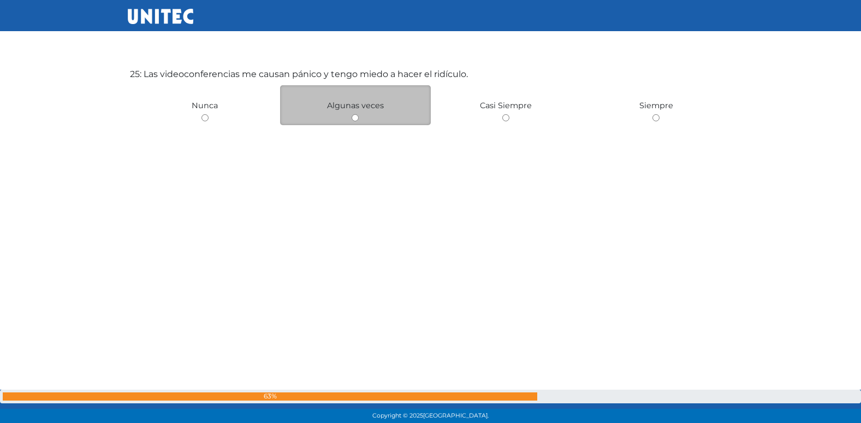
click at [357, 115] on input "radio" at bounding box center [355, 117] width 7 height 7
radio input "true"
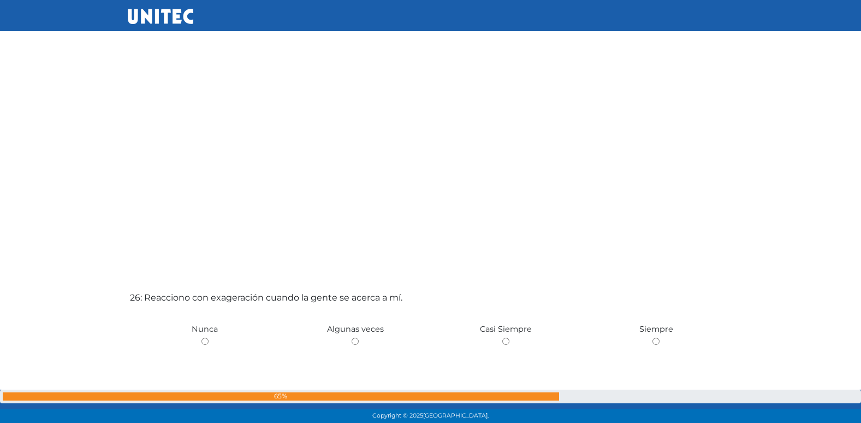
scroll to position [10457, 0]
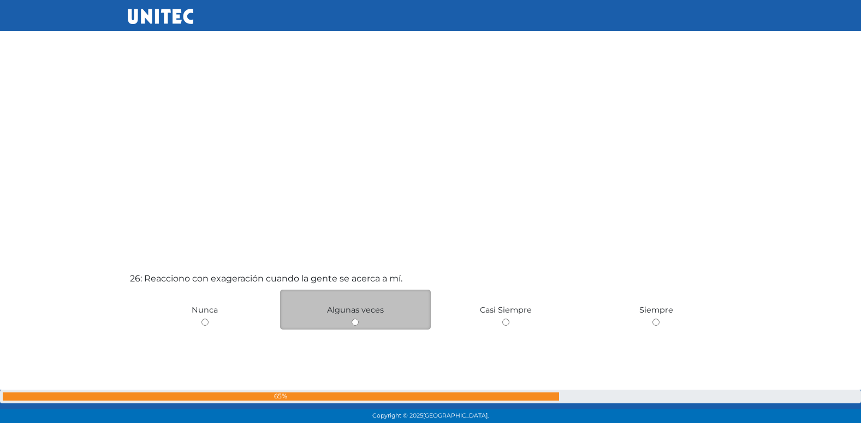
click at [355, 320] on input "radio" at bounding box center [355, 321] width 7 height 7
radio input "true"
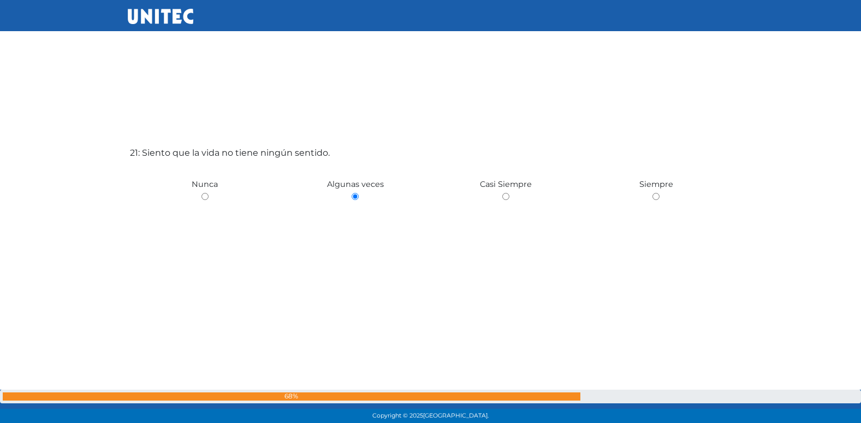
scroll to position [8479, 0]
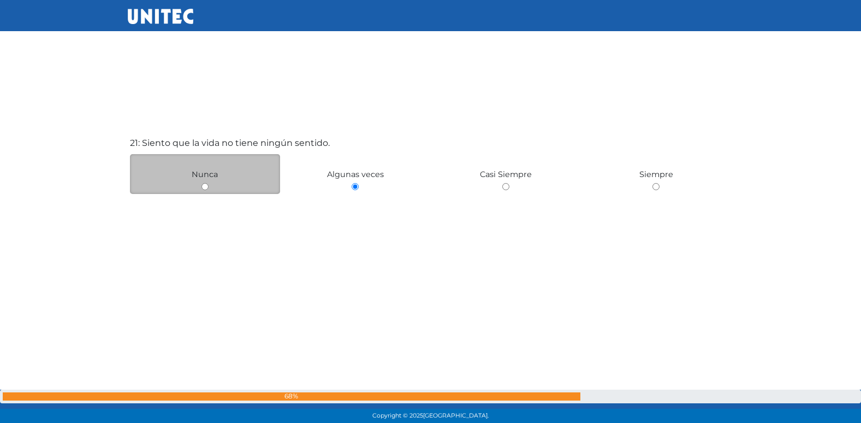
click at [205, 187] on input "radio" at bounding box center [205, 186] width 7 height 7
radio input "true"
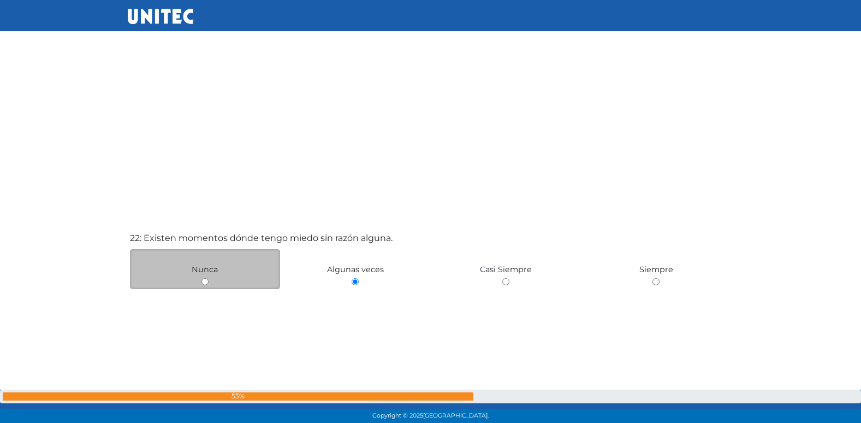
click at [202, 282] on input "radio" at bounding box center [205, 281] width 7 height 7
radio input "true"
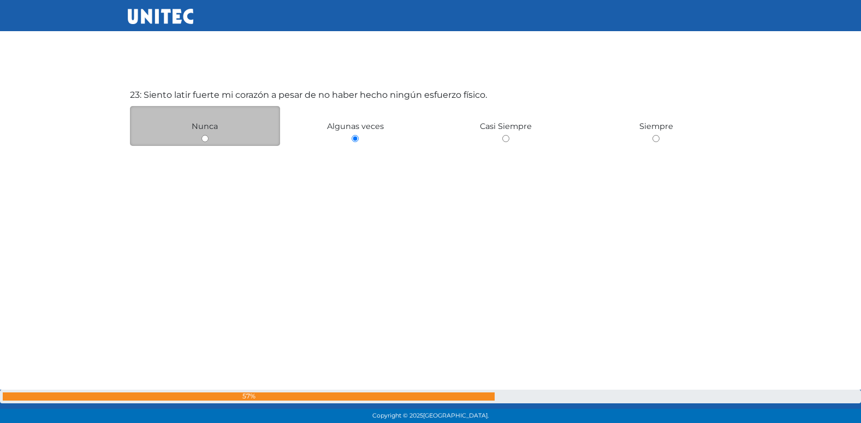
click at [204, 139] on input "radio" at bounding box center [205, 138] width 7 height 7
radio input "true"
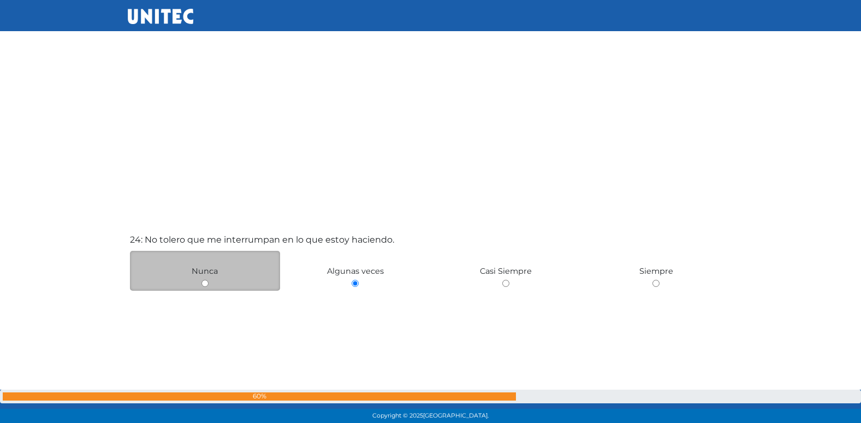
scroll to position [9669, 0]
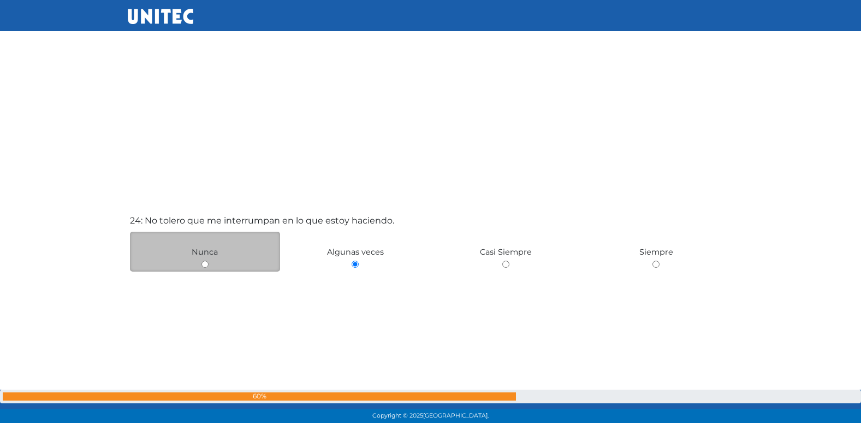
click at [205, 263] on input "radio" at bounding box center [205, 264] width 7 height 7
radio input "true"
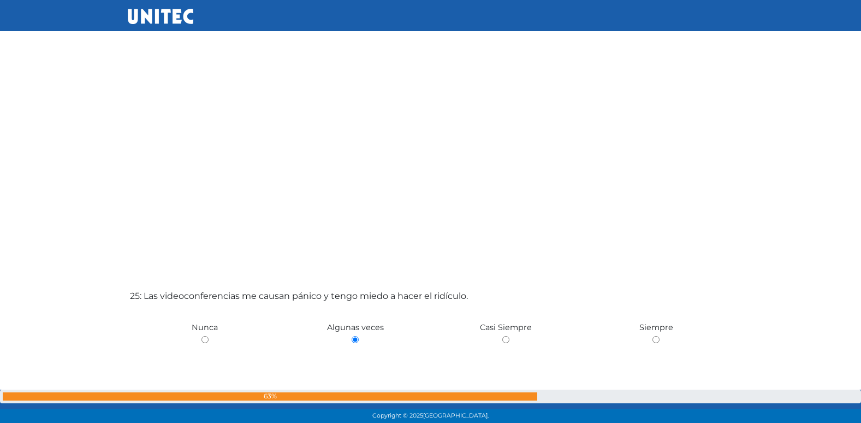
scroll to position [10017, 0]
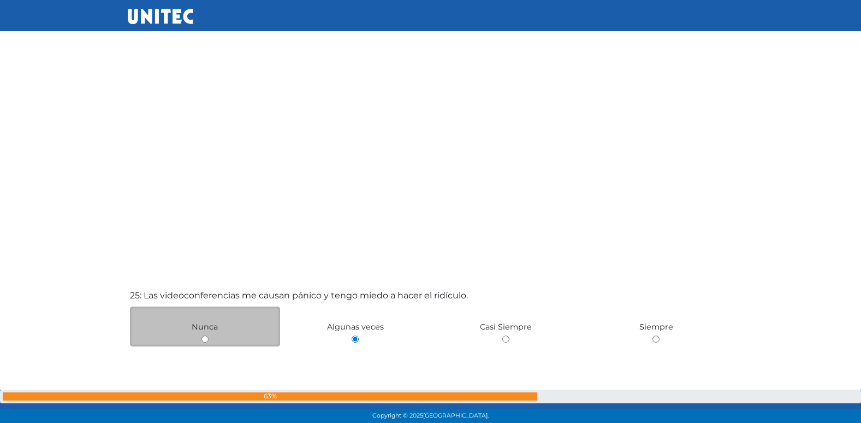
click at [203, 336] on input "radio" at bounding box center [205, 338] width 7 height 7
radio input "true"
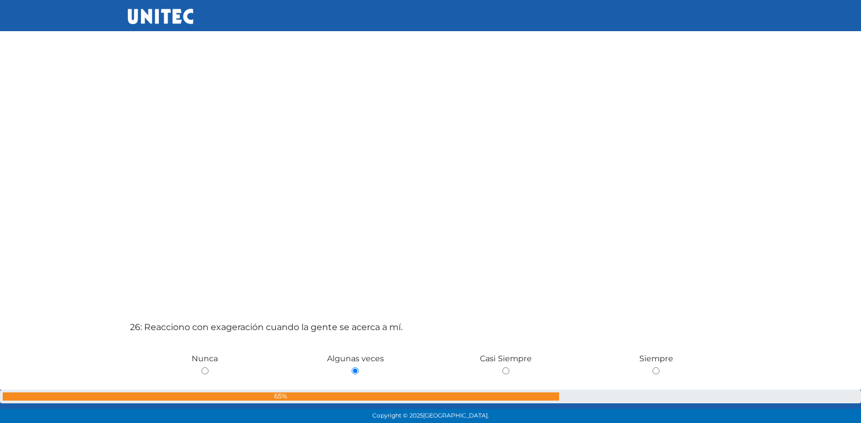
scroll to position [10426, 0]
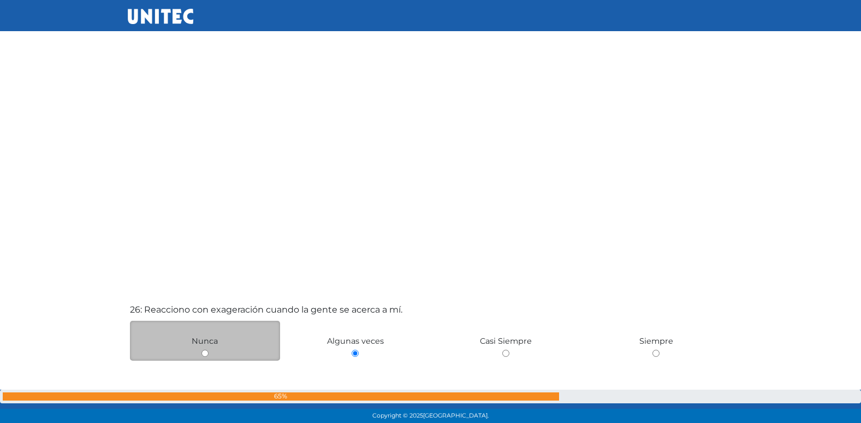
click at [205, 351] on input "radio" at bounding box center [205, 353] width 7 height 7
radio input "true"
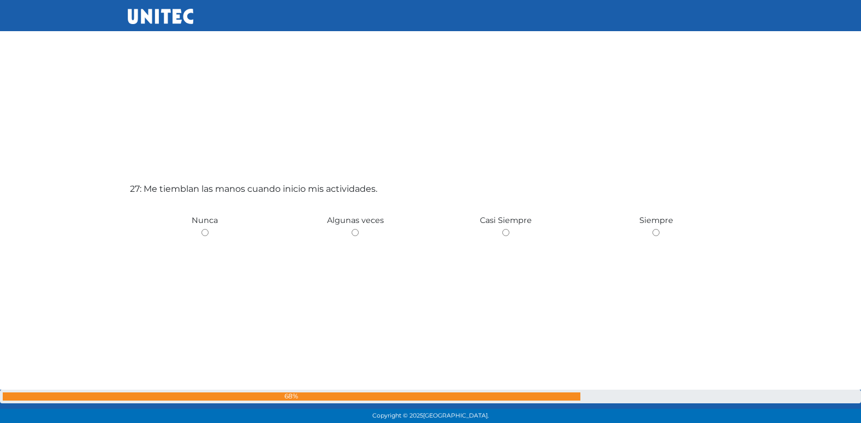
scroll to position [10936, 0]
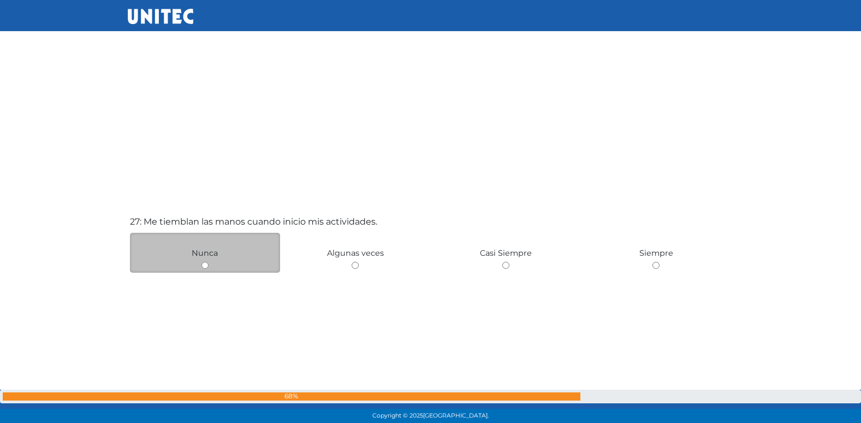
click at [205, 262] on input "radio" at bounding box center [205, 265] width 7 height 7
radio input "true"
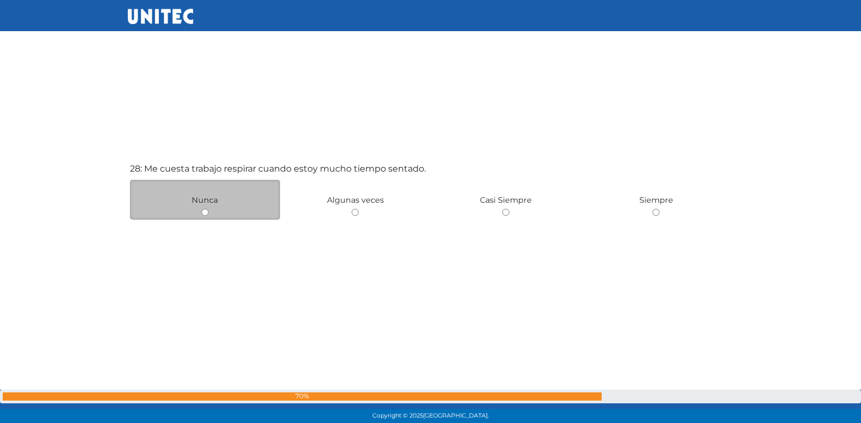
click at [202, 210] on input "radio" at bounding box center [205, 212] width 7 height 7
radio input "true"
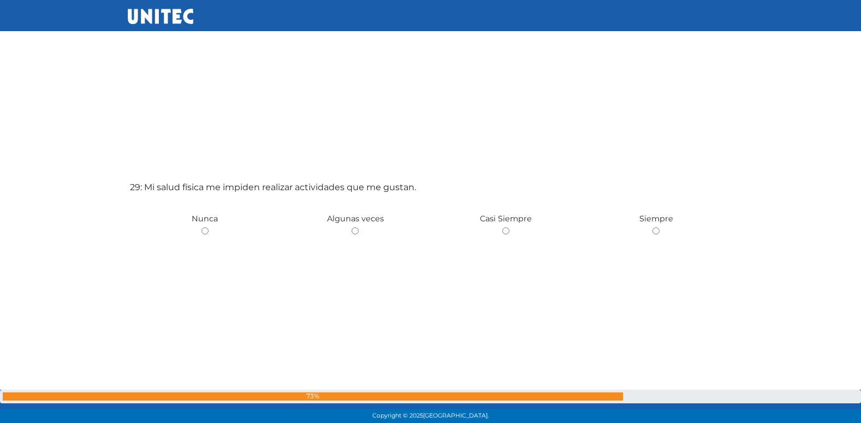
scroll to position [11817, 0]
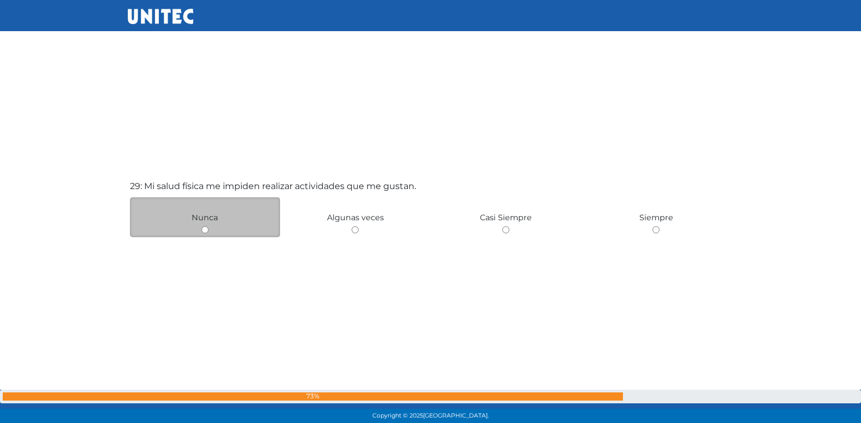
click at [206, 229] on input "radio" at bounding box center [205, 229] width 7 height 7
radio input "true"
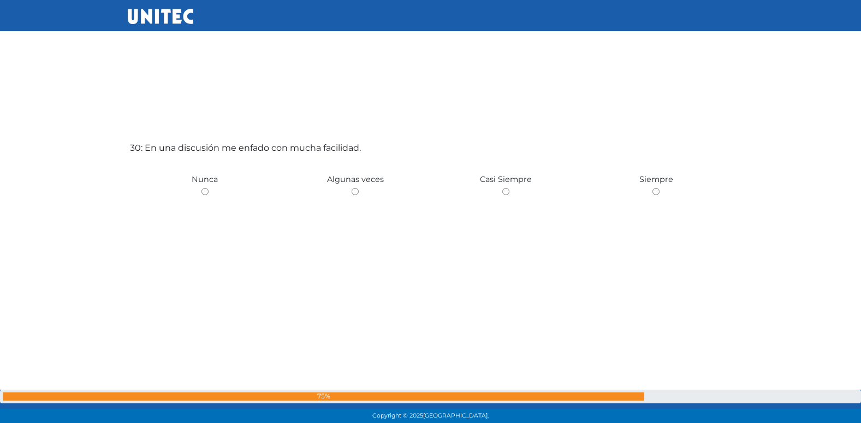
scroll to position [12259, 0]
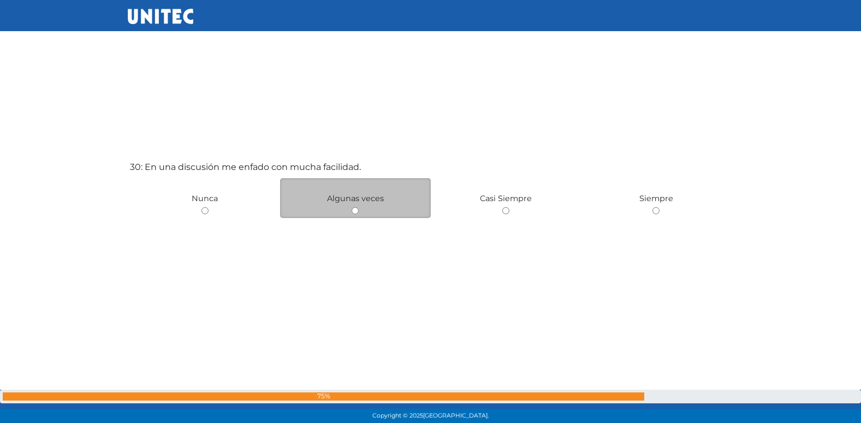
click at [352, 211] on input "radio" at bounding box center [355, 210] width 7 height 7
radio input "true"
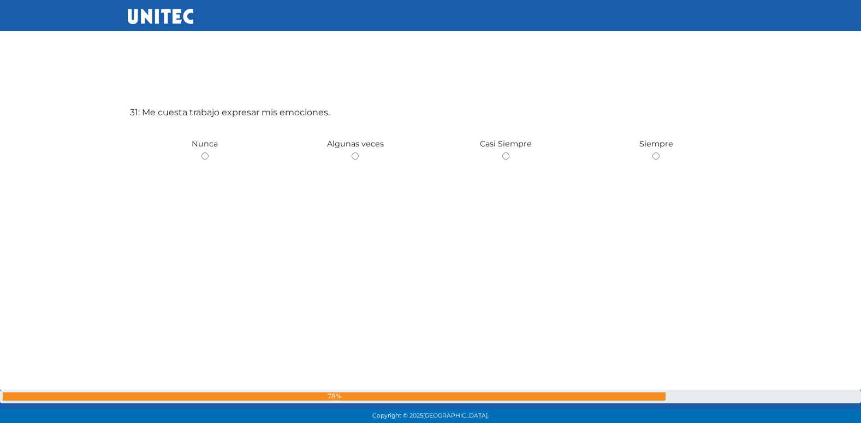
click at [354, 154] on input "radio" at bounding box center [355, 155] width 7 height 7
radio input "true"
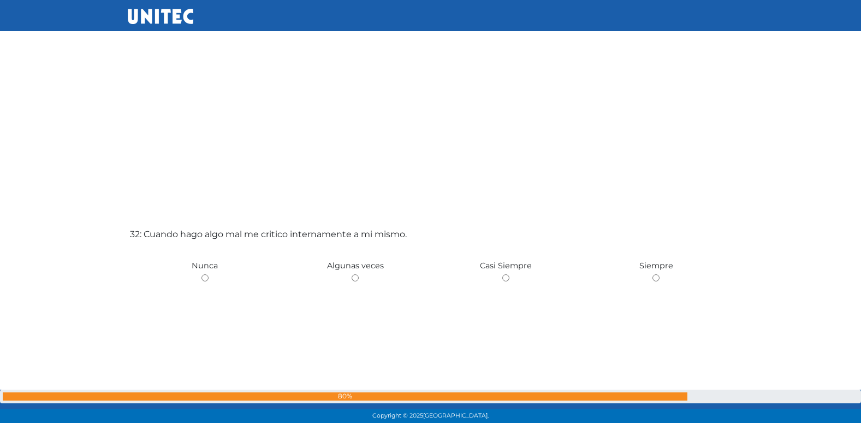
scroll to position [13048, 0]
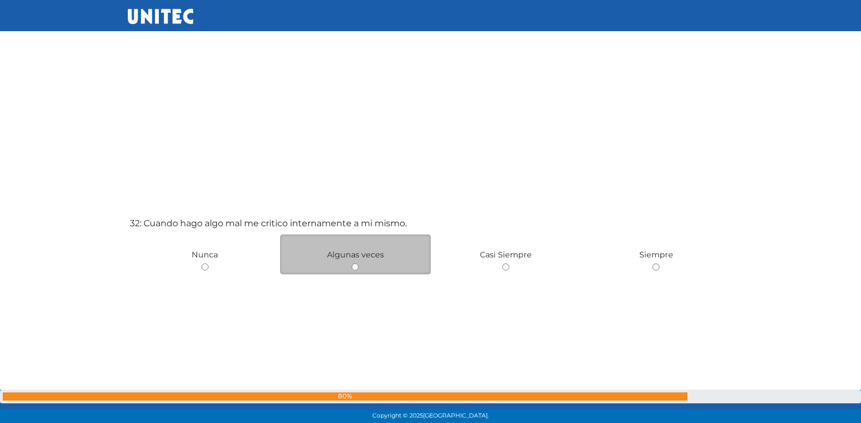
click at [357, 265] on input "radio" at bounding box center [355, 266] width 7 height 7
radio input "true"
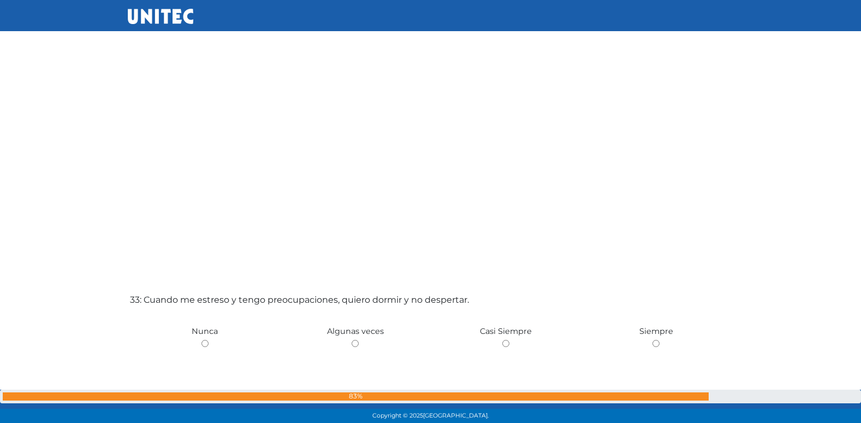
scroll to position [13401, 0]
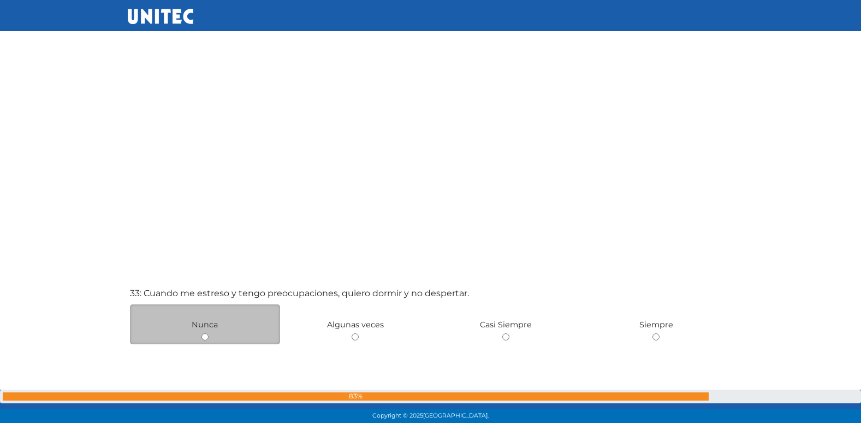
click at [207, 337] on input "radio" at bounding box center [205, 336] width 7 height 7
radio input "true"
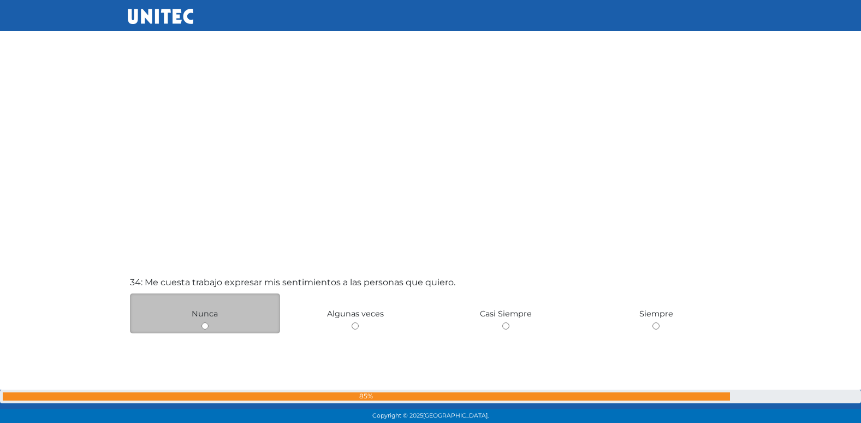
scroll to position [13854, 0]
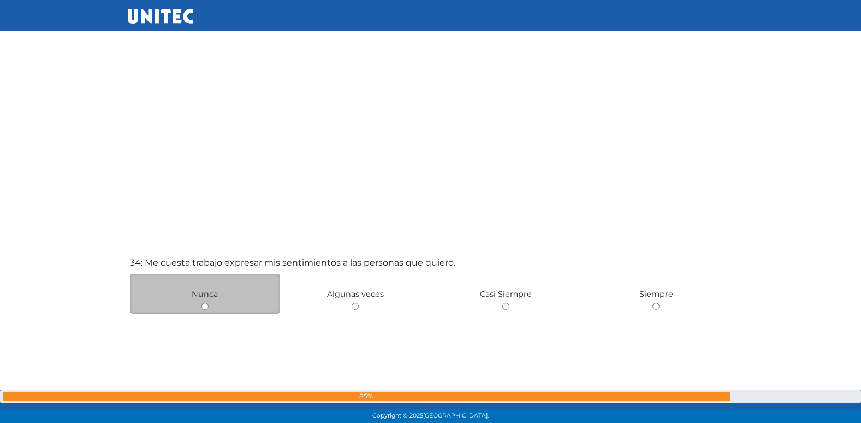
click at [205, 306] on input "radio" at bounding box center [205, 306] width 7 height 7
radio input "true"
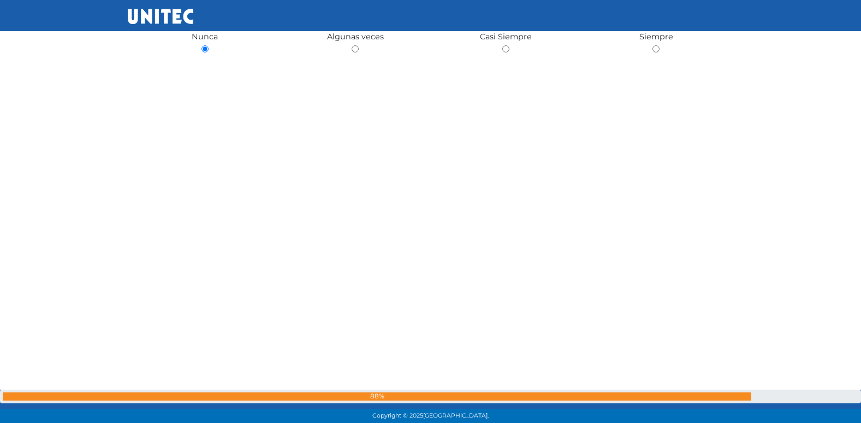
scroll to position [14276, 0]
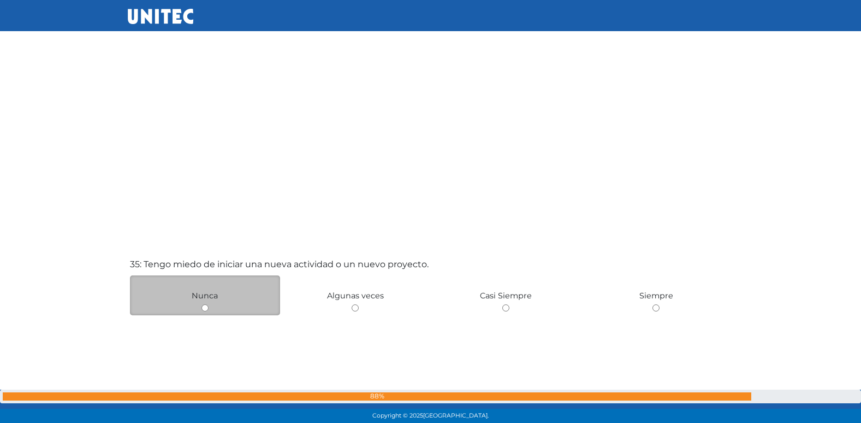
click at [203, 306] on input "radio" at bounding box center [205, 307] width 7 height 7
radio input "true"
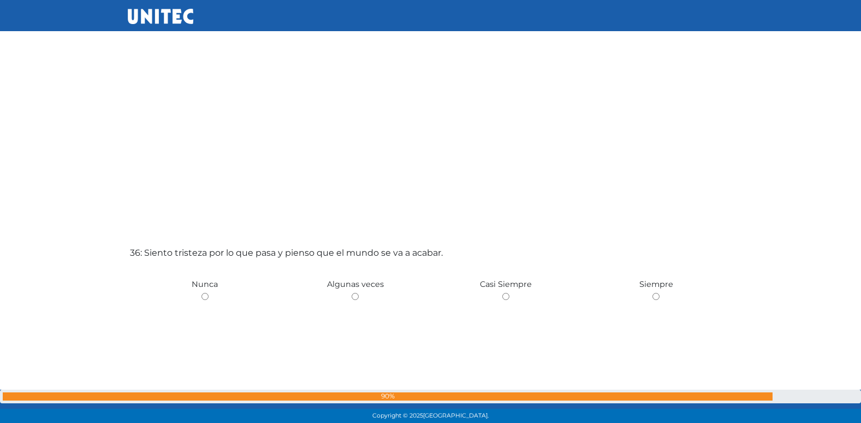
scroll to position [14737, 0]
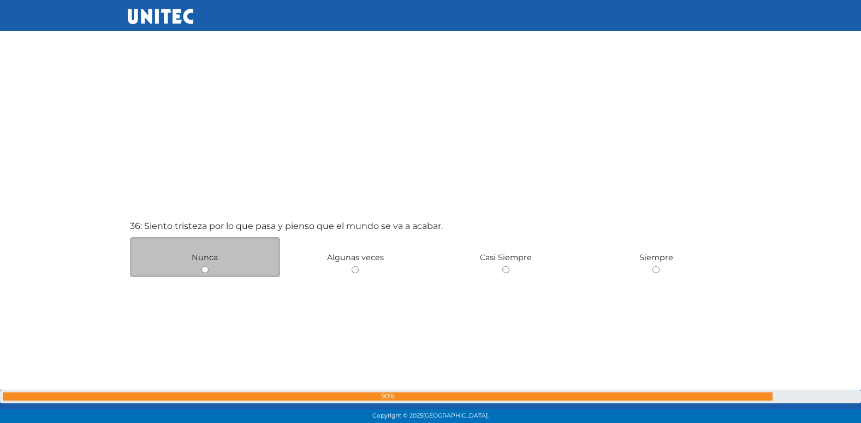
click at [204, 271] on input "radio" at bounding box center [205, 269] width 7 height 7
radio input "true"
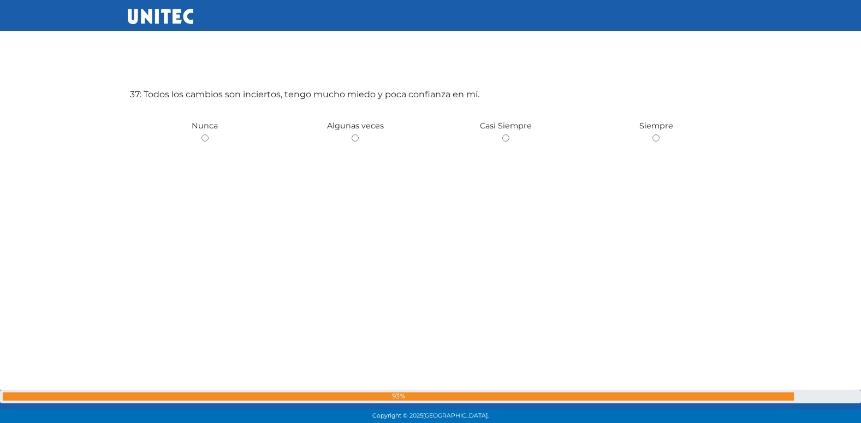
scroll to position [15279, 0]
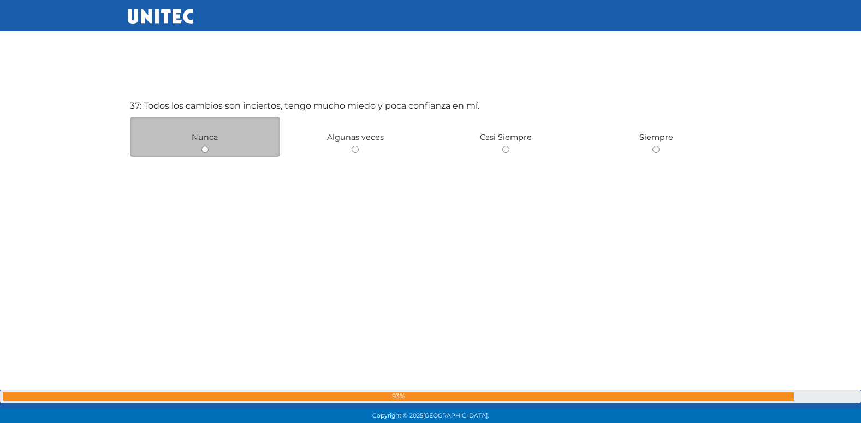
click at [204, 151] on input "radio" at bounding box center [205, 149] width 7 height 7
radio input "true"
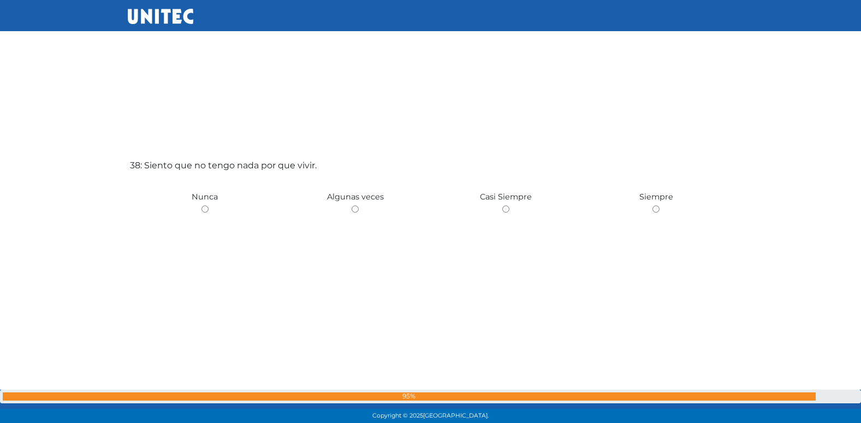
scroll to position [15641, 0]
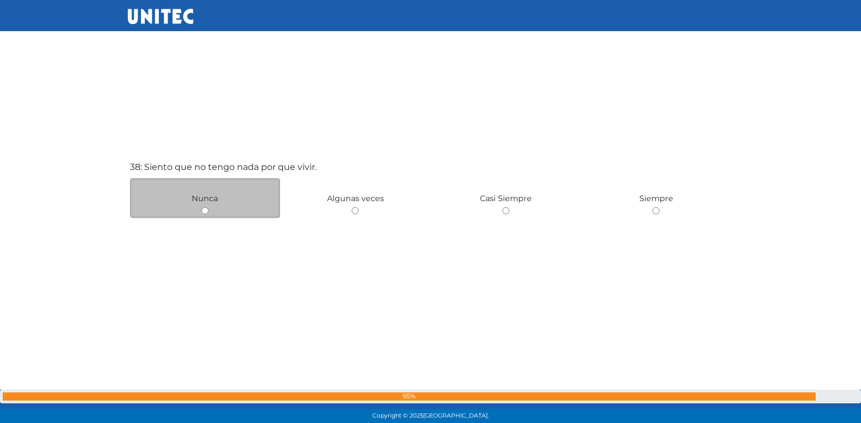
click at [205, 204] on div "Nunca" at bounding box center [205, 198] width 151 height 40
click at [206, 208] on input "radio" at bounding box center [205, 210] width 7 height 7
radio input "true"
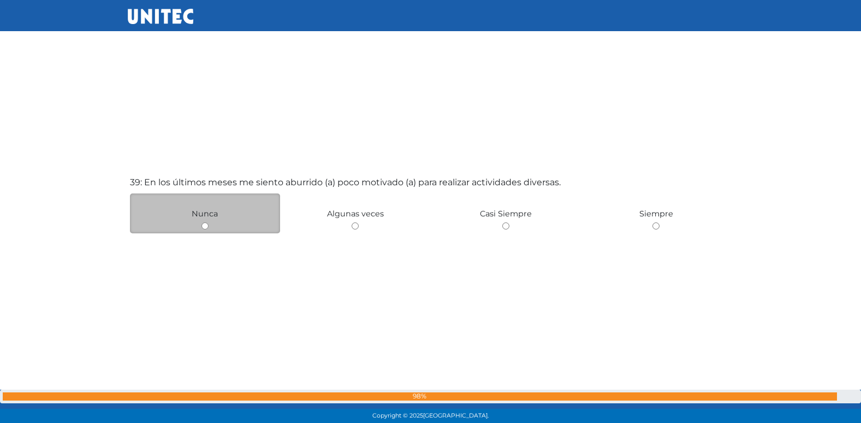
scroll to position [16053, 0]
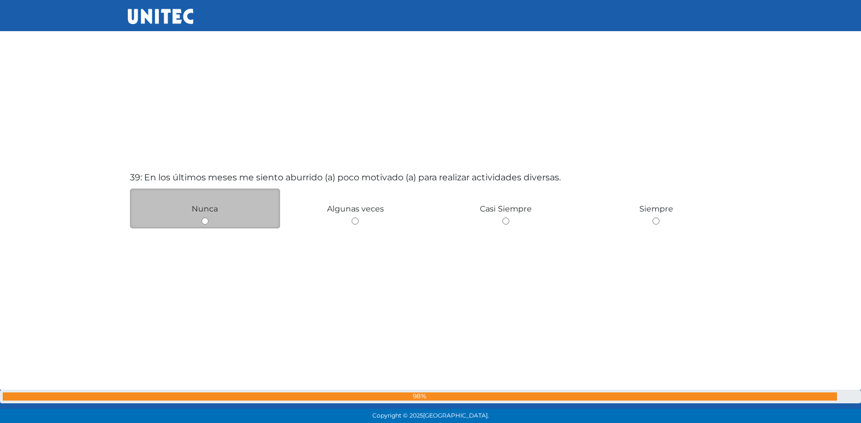
click at [205, 221] on input "radio" at bounding box center [205, 220] width 7 height 7
radio input "true"
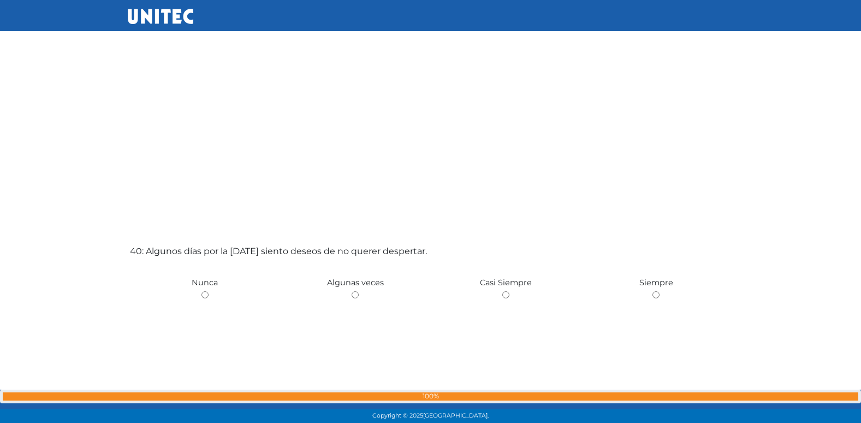
scroll to position [16420, 0]
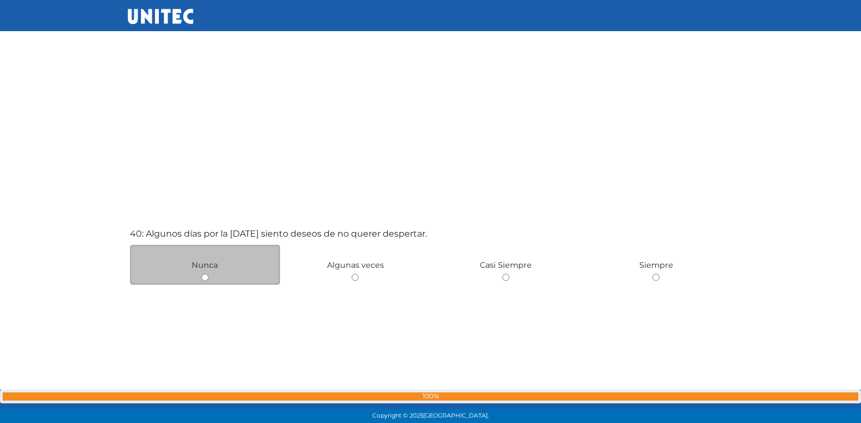
click at [208, 276] on input "radio" at bounding box center [205, 277] width 7 height 7
radio input "true"
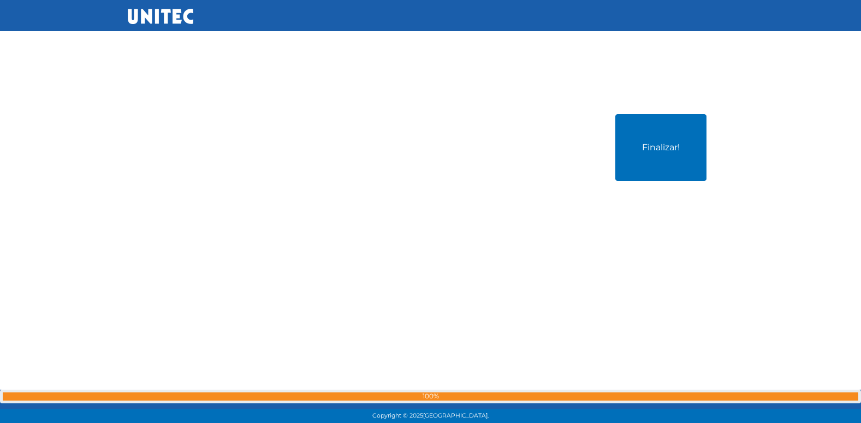
scroll to position [16964, 0]
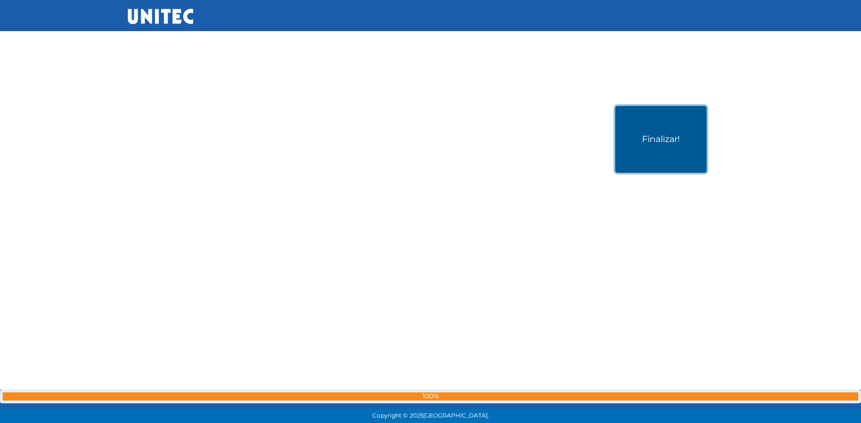
click at [641, 133] on button "Finalizar!" at bounding box center [661, 139] width 91 height 67
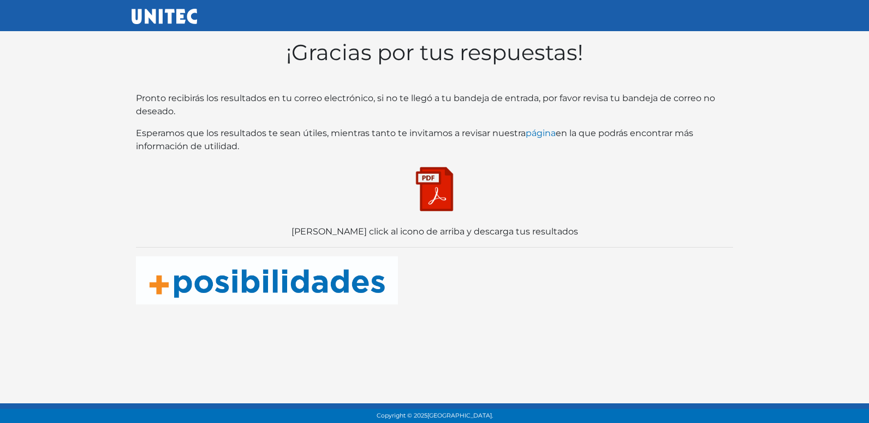
click at [434, 197] on img at bounding box center [434, 189] width 55 height 55
